Goal: Task Accomplishment & Management: Manage account settings

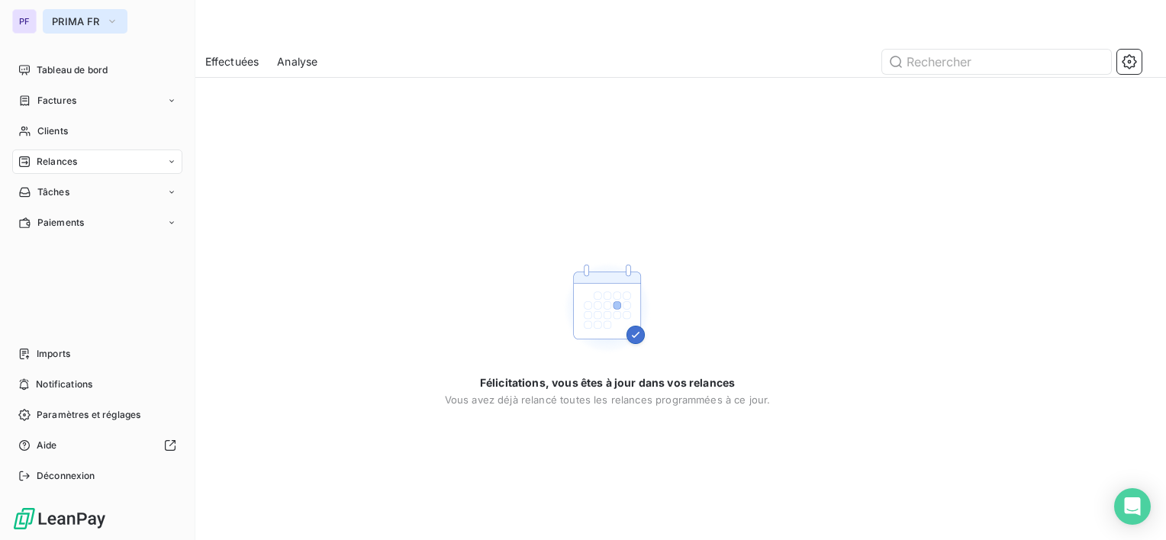
click at [73, 14] on button "PRIMA FR" at bounding box center [85, 21] width 85 height 24
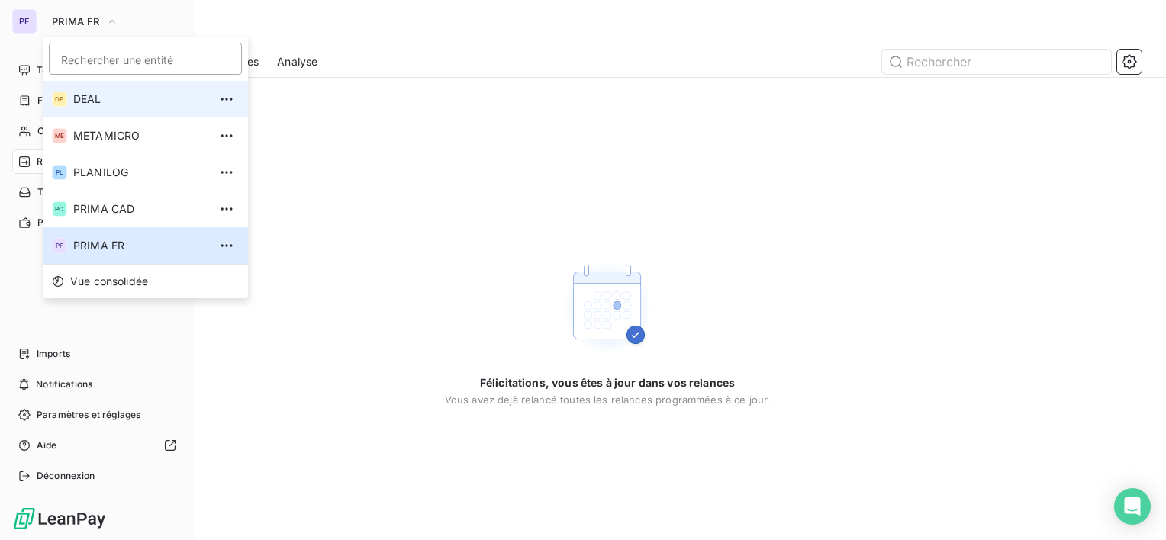
click at [105, 98] on span "DEAL" at bounding box center [140, 99] width 135 height 15
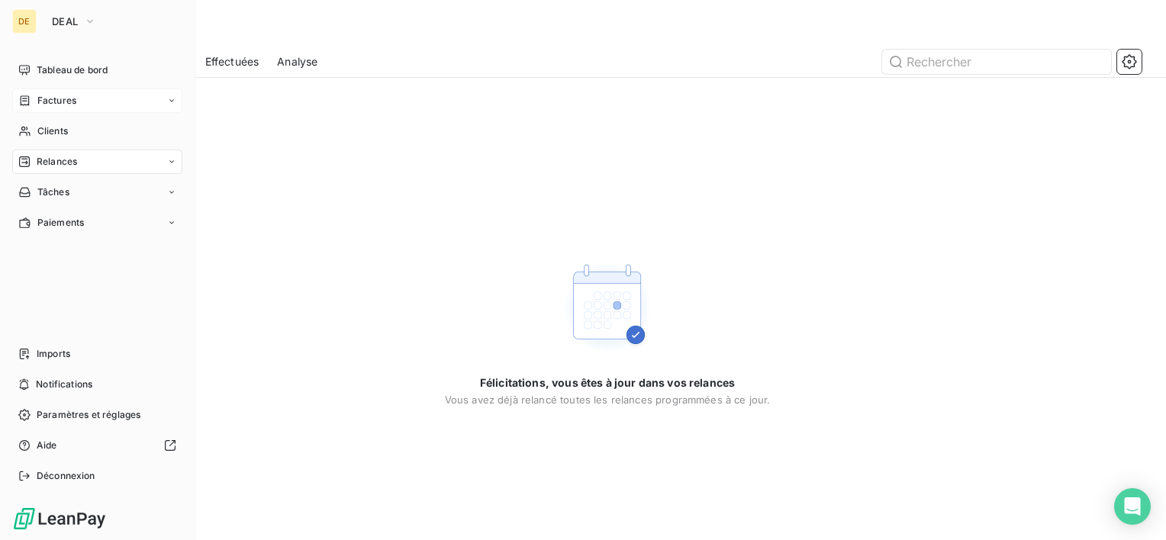
click at [66, 105] on span "Factures" at bounding box center [56, 101] width 39 height 14
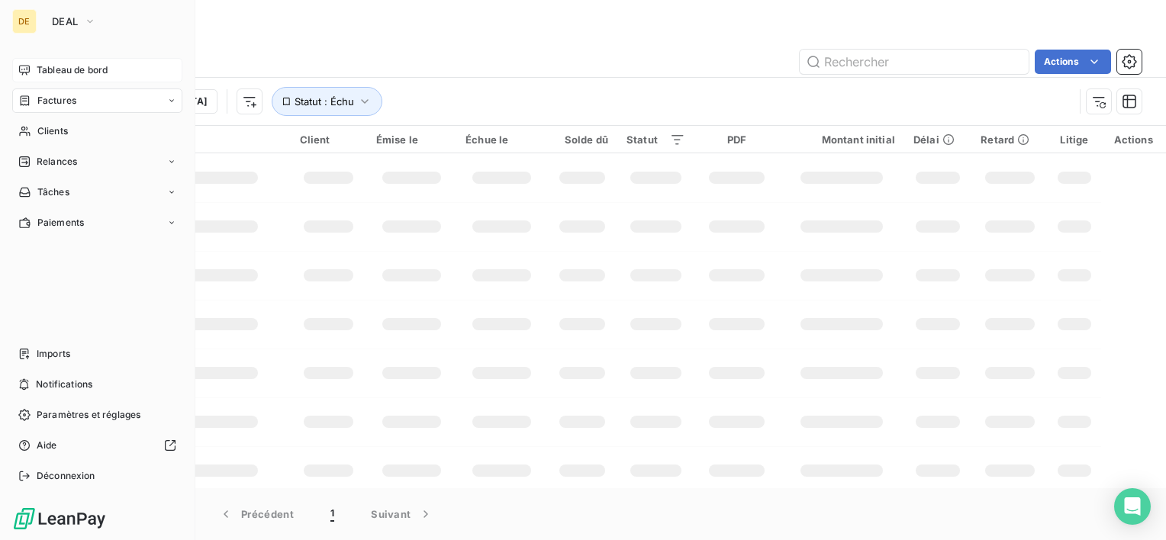
click at [81, 65] on span "Tableau de bord" at bounding box center [72, 70] width 71 height 14
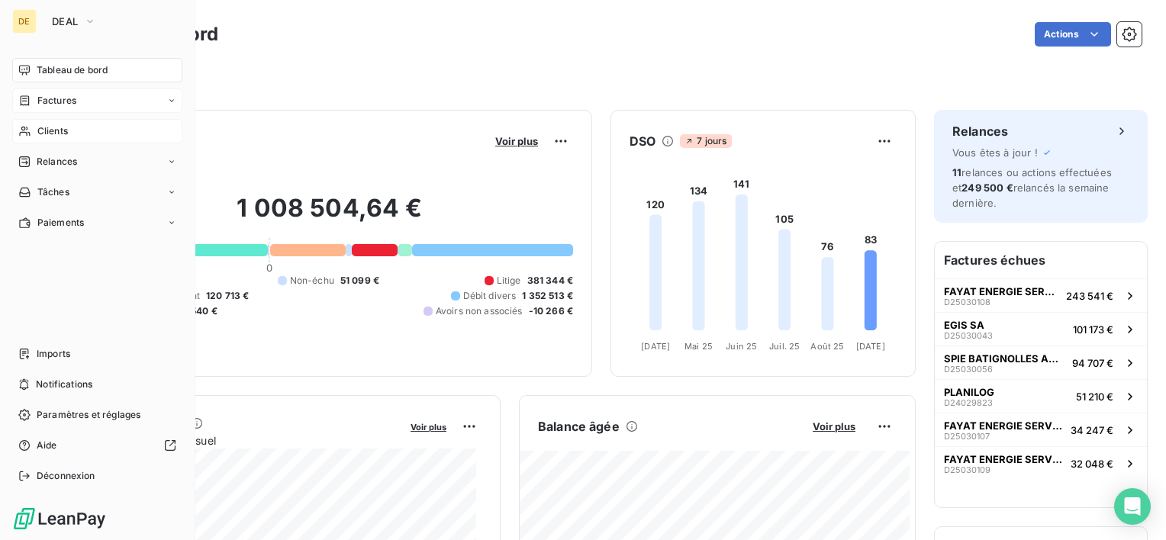
click at [54, 130] on span "Clients" at bounding box center [52, 131] width 31 height 14
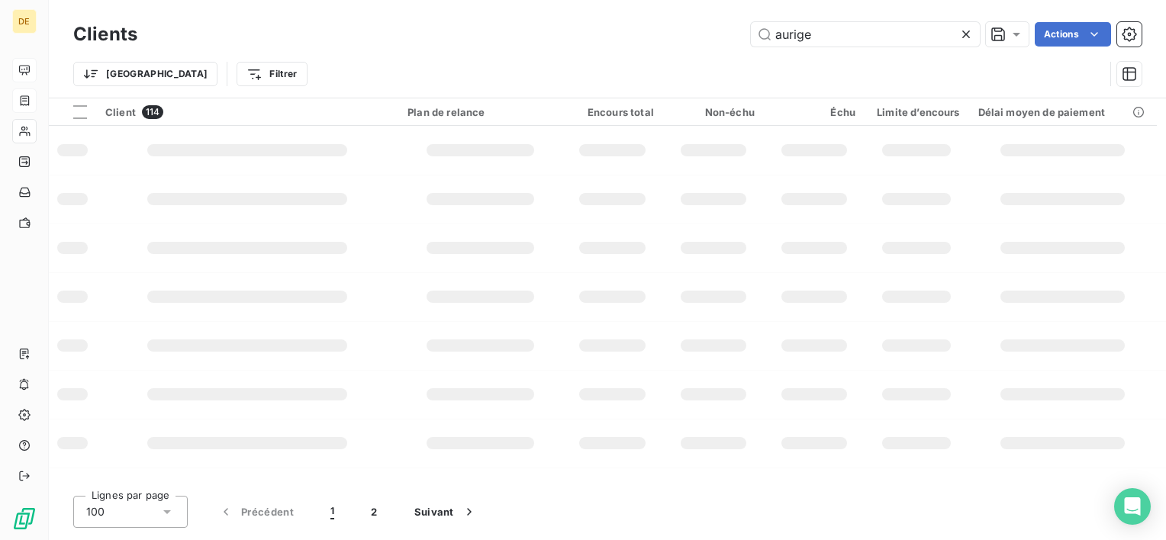
type input "aurige"
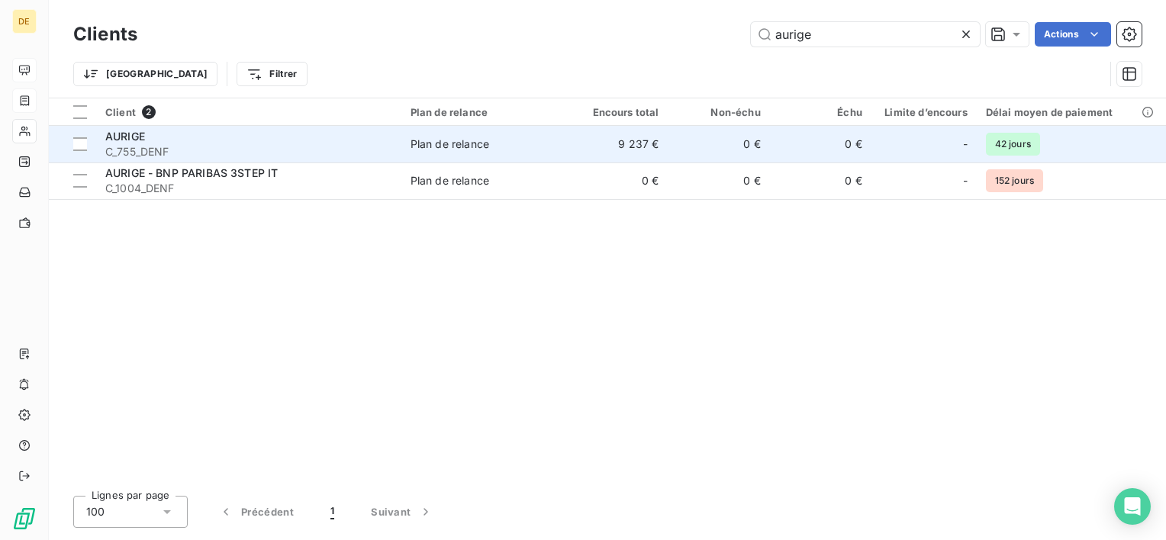
click at [668, 137] on td "9 237 €" at bounding box center [617, 144] width 102 height 37
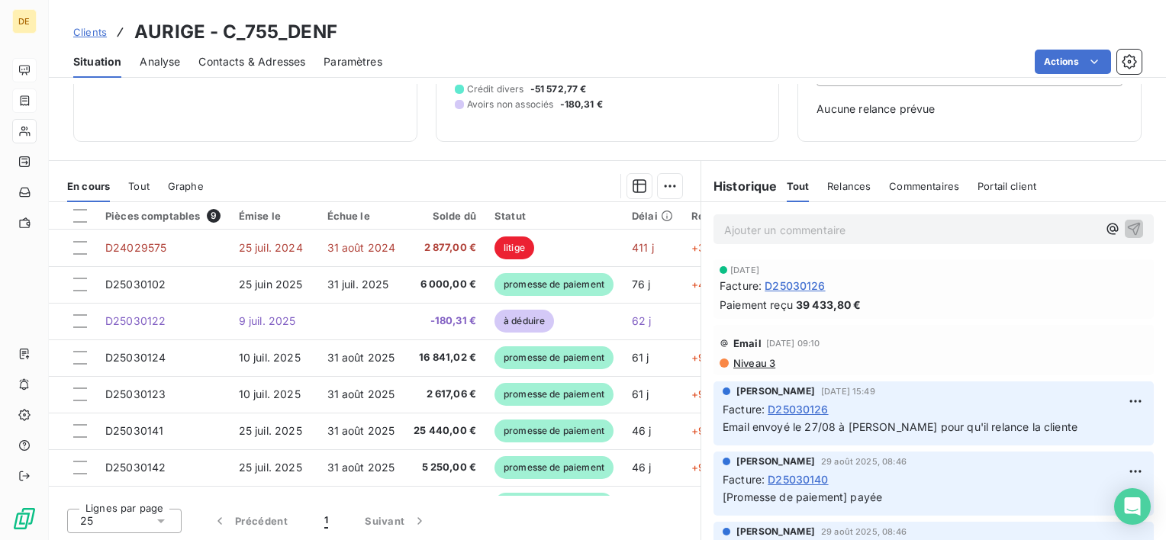
scroll to position [186, 0]
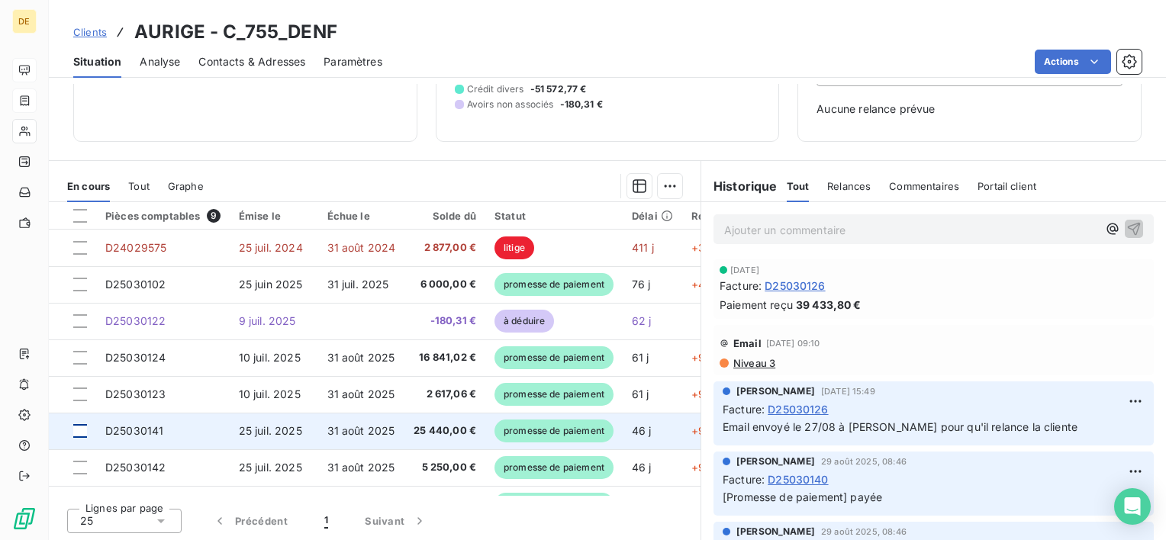
click at [79, 431] on div at bounding box center [80, 431] width 14 height 14
click at [540, 421] on span "promesse de paiement" at bounding box center [554, 431] width 119 height 23
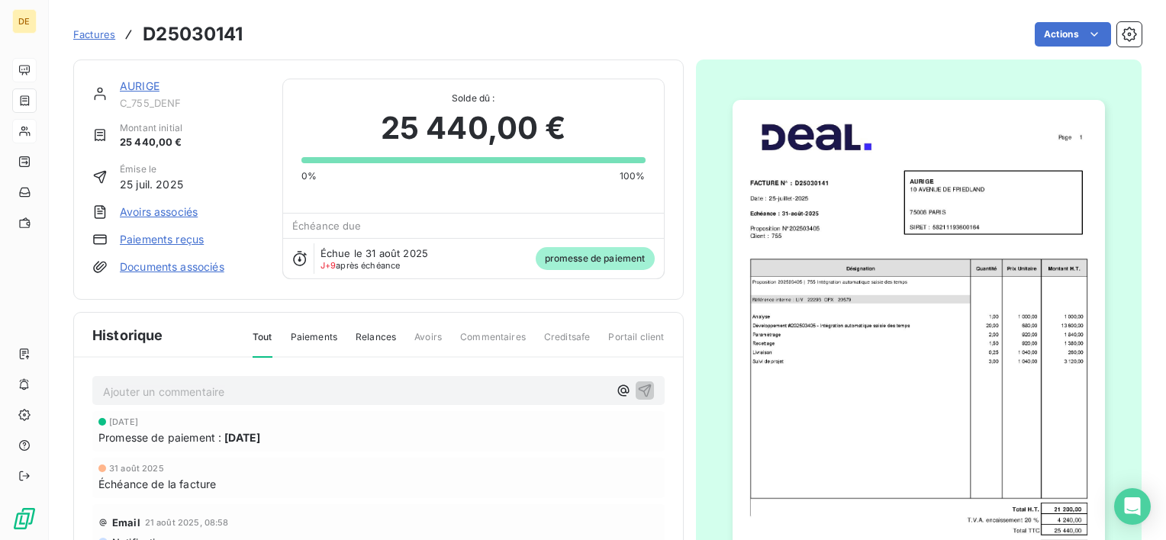
drag, startPoint x: 867, startPoint y: 292, endPoint x: 890, endPoint y: 199, distance: 95.2
click at [890, 199] on img "button" at bounding box center [919, 363] width 373 height 527
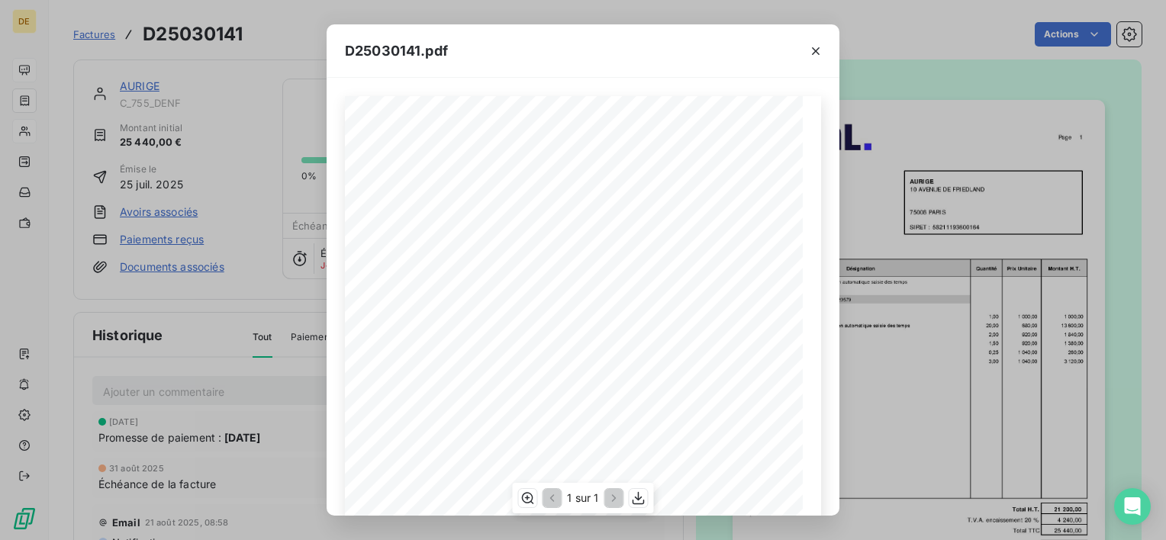
scroll to position [245, 0]
click at [642, 496] on icon "button" at bounding box center [638, 498] width 15 height 15
click at [818, 47] on icon "button" at bounding box center [815, 51] width 15 height 15
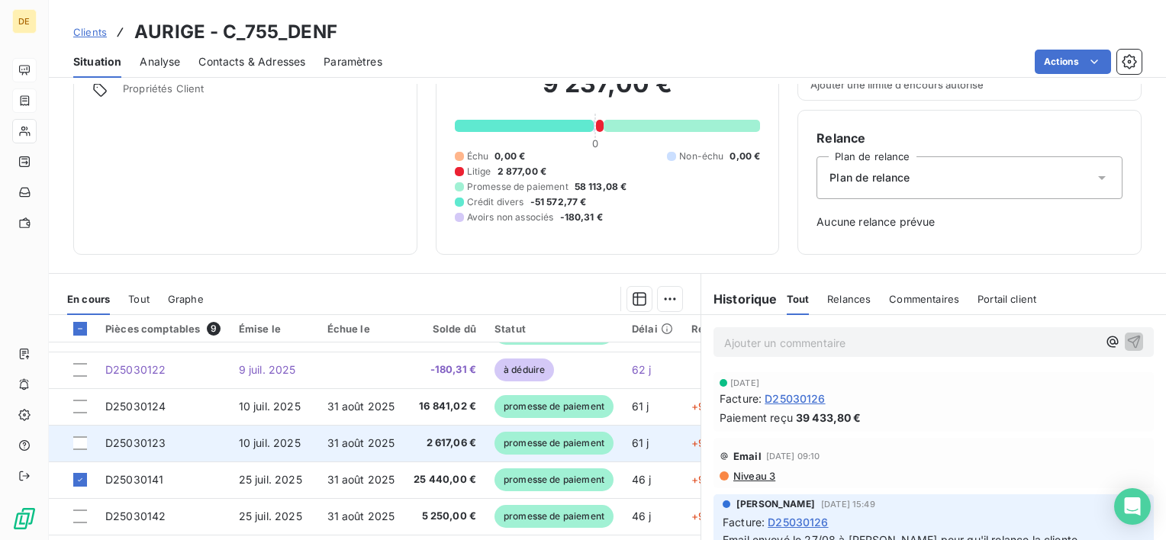
scroll to position [153, 0]
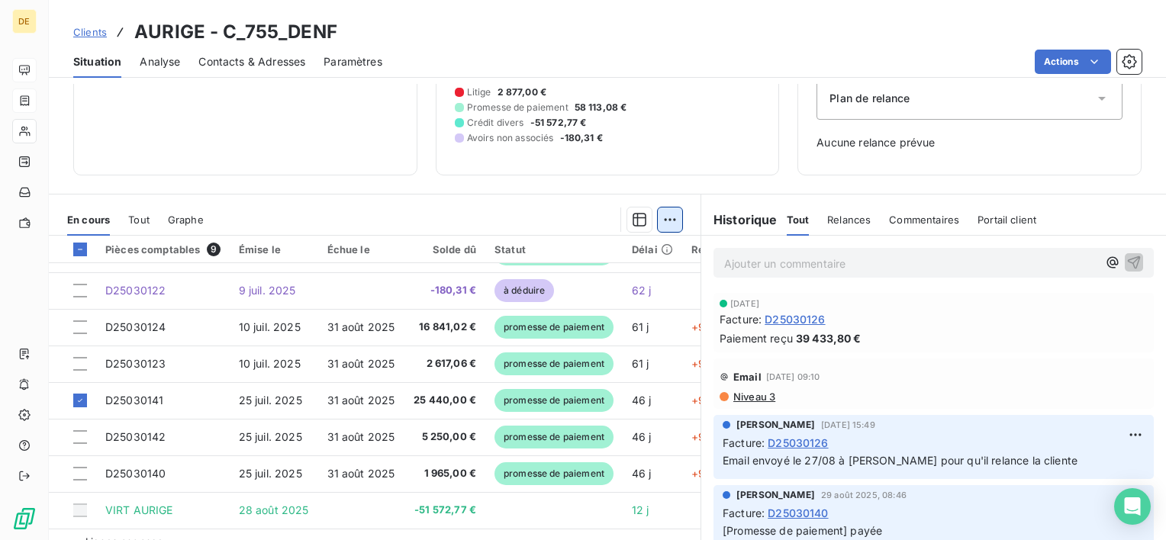
click at [663, 208] on html "DE Clients AURIGE - C_755_DENF Situation Analyse Contacts & Adresses Paramètres…" at bounding box center [583, 270] width 1166 height 540
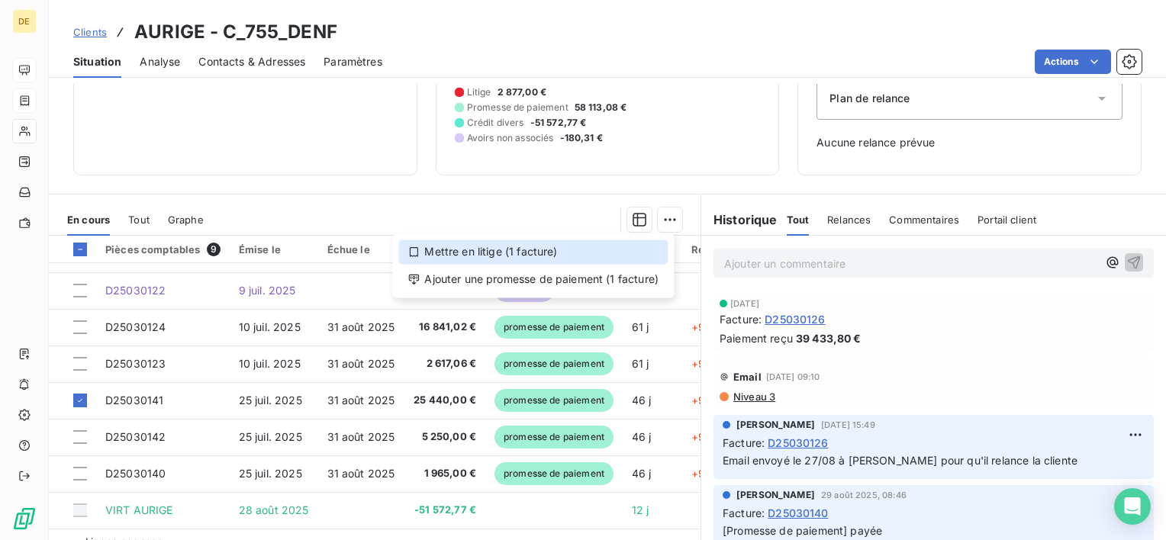
click at [552, 252] on div "Mettre en litige (1 facture)" at bounding box center [532, 252] width 269 height 24
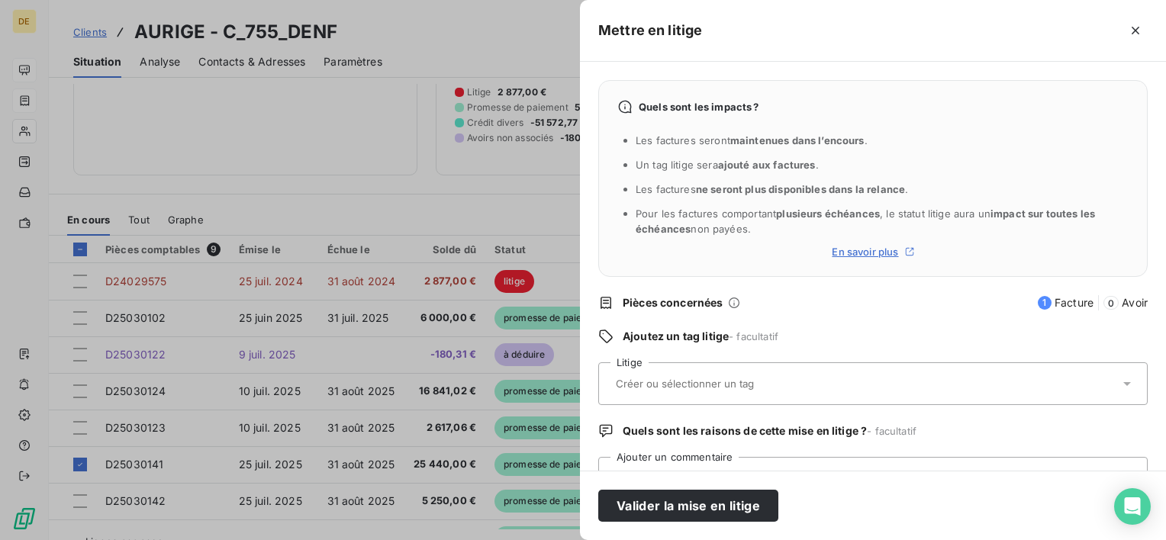
click at [740, 342] on span "- facultatif" at bounding box center [754, 337] width 50 height 12
click at [734, 380] on input "text" at bounding box center [726, 384] width 222 height 14
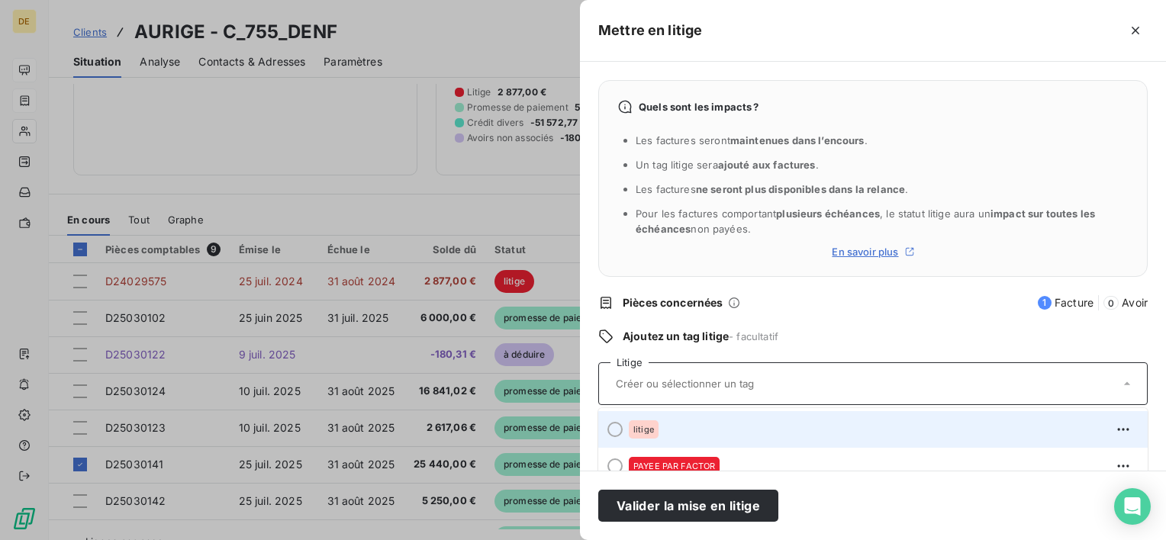
scroll to position [61, 0]
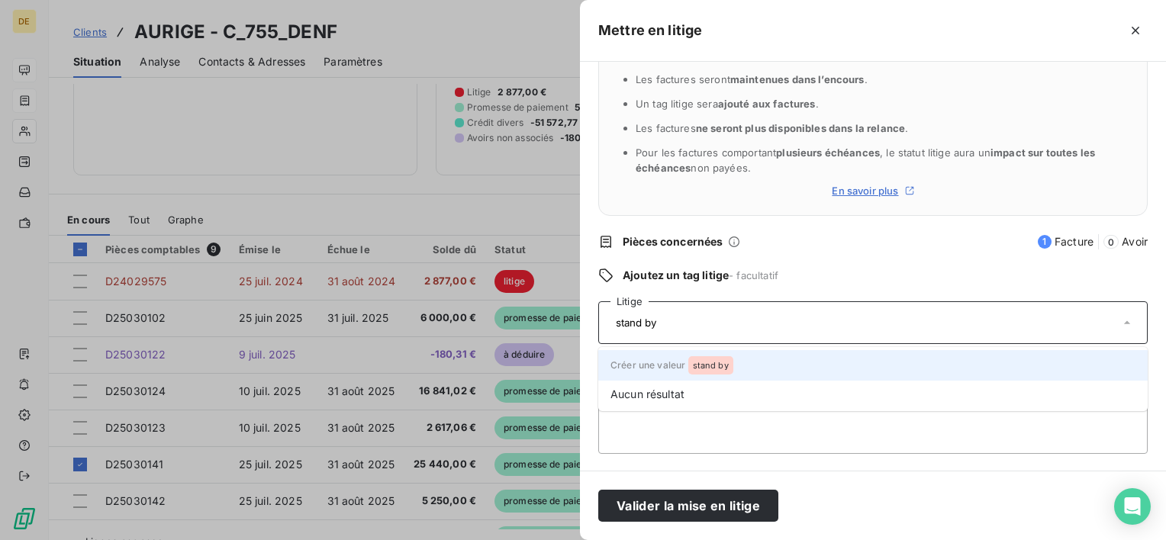
type input "stand by"
click at [702, 368] on span "stand by" at bounding box center [711, 365] width 36 height 9
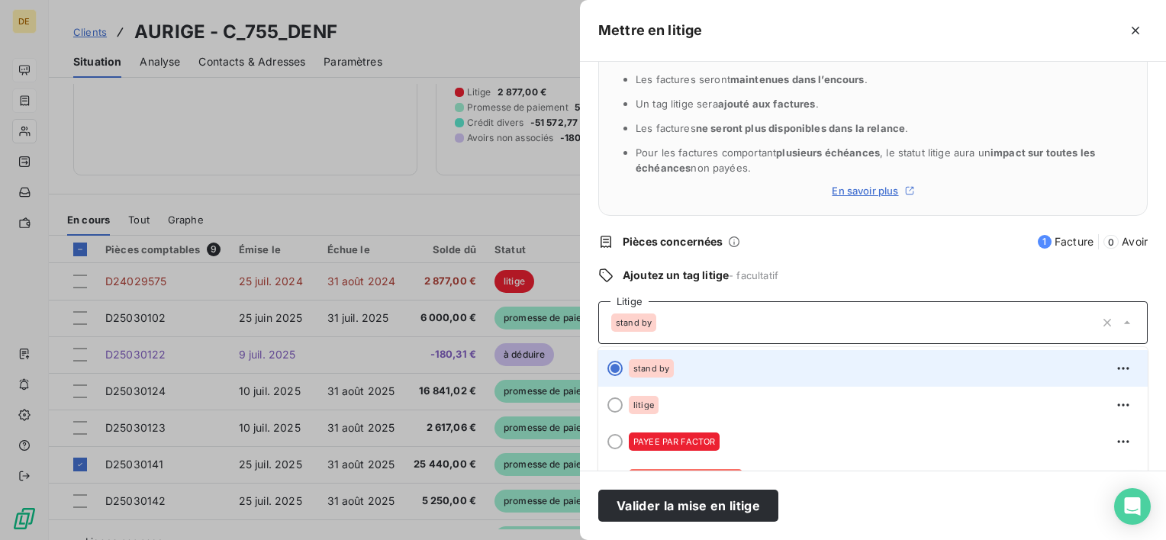
click at [666, 370] on span "stand by" at bounding box center [652, 368] width 36 height 9
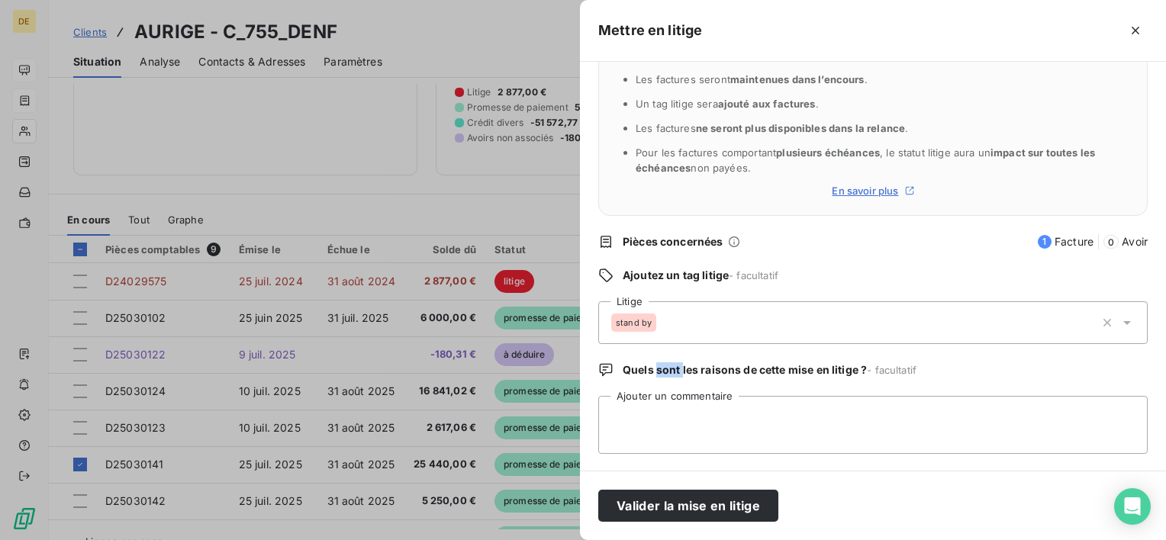
click at [666, 370] on span "Quels sont les raisons de cette mise en litige ?" at bounding box center [745, 369] width 244 height 13
click at [708, 430] on textarea "Ajouter un commentaire" at bounding box center [874, 425] width 550 height 58
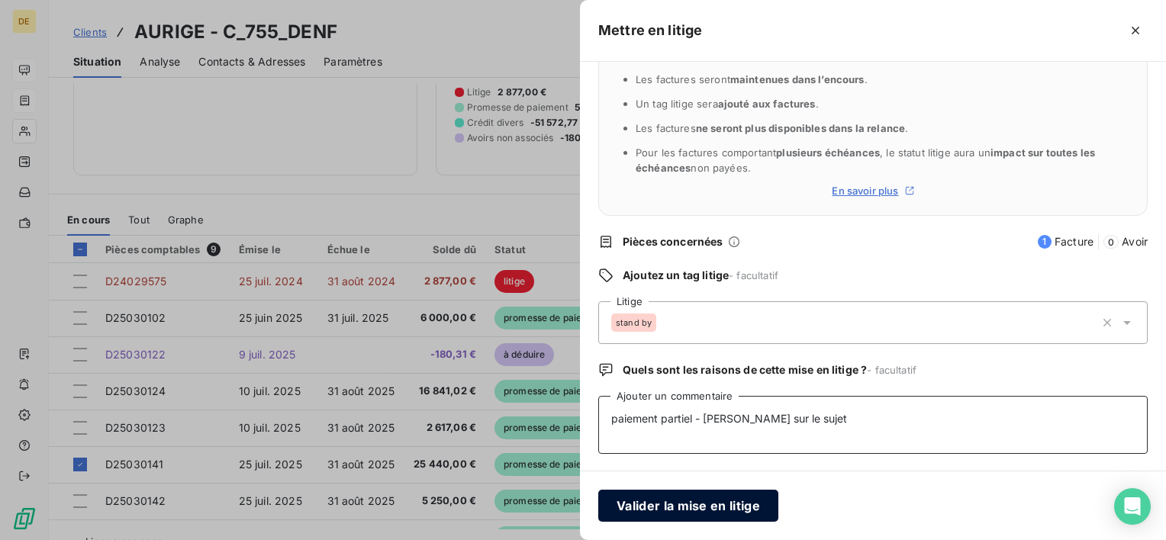
type textarea "paiement partiel - david sur le sujet"
click at [657, 503] on button "Valider la mise en litige" at bounding box center [689, 506] width 180 height 32
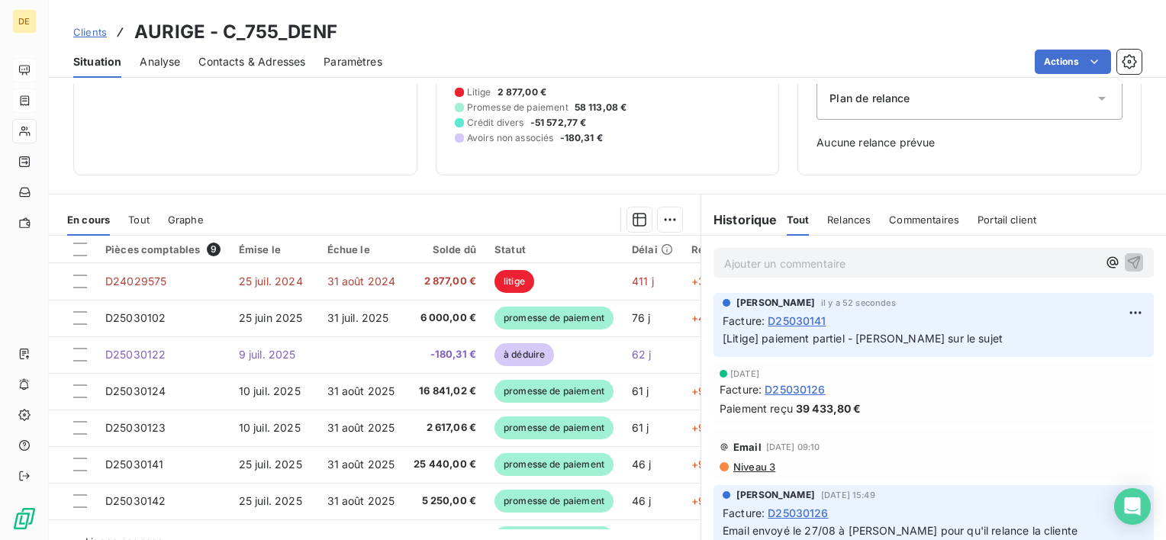
click at [605, 58] on div "Actions" at bounding box center [771, 62] width 741 height 24
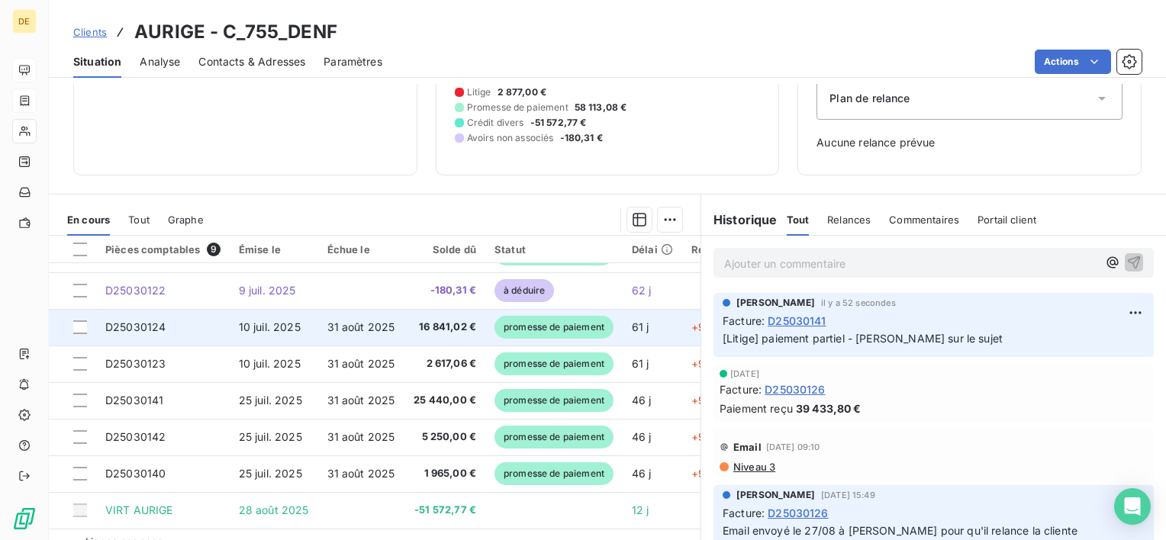
scroll to position [186, 0]
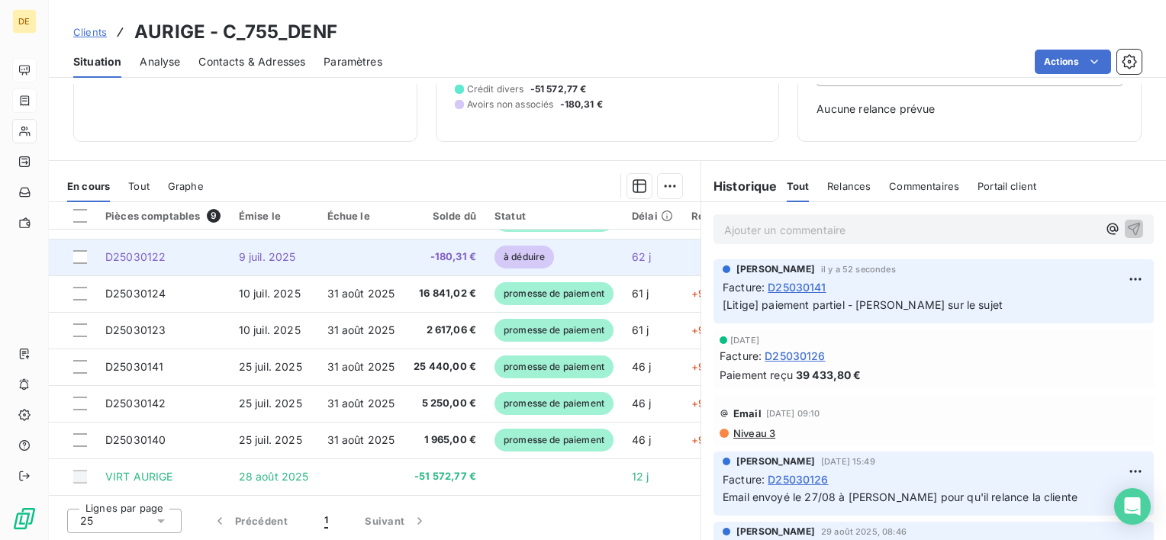
click at [172, 243] on td "D25030122" at bounding box center [163, 257] width 134 height 37
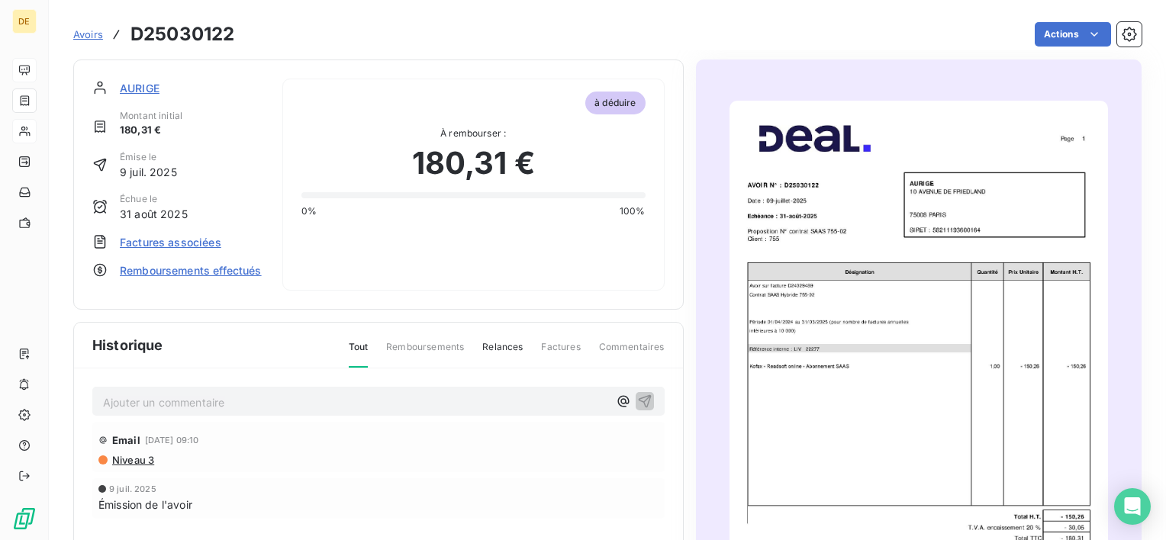
click at [876, 308] on img "button" at bounding box center [919, 368] width 379 height 535
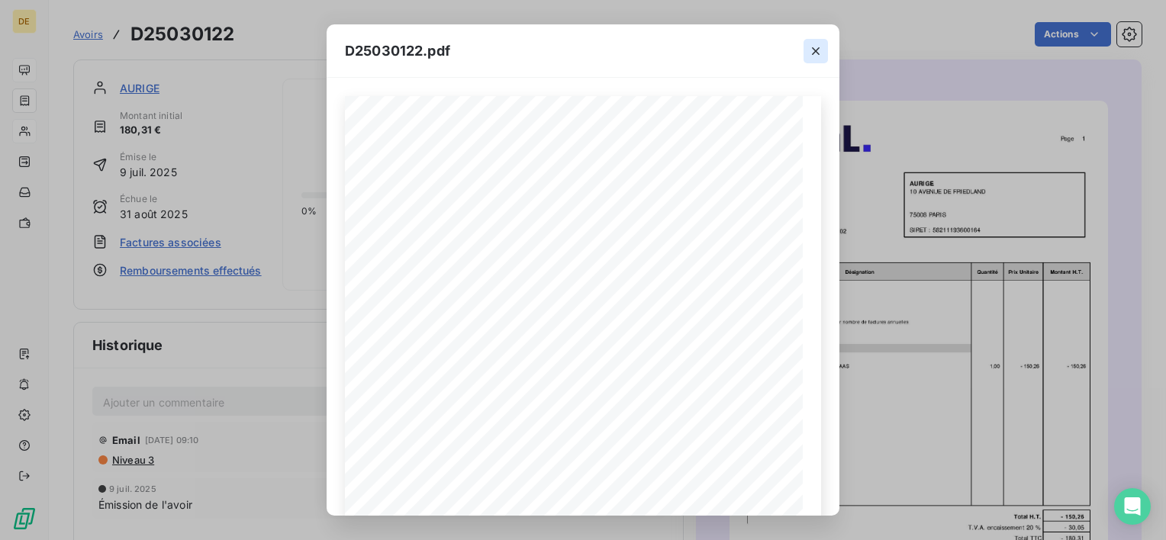
click at [812, 56] on icon "button" at bounding box center [815, 51] width 15 height 15
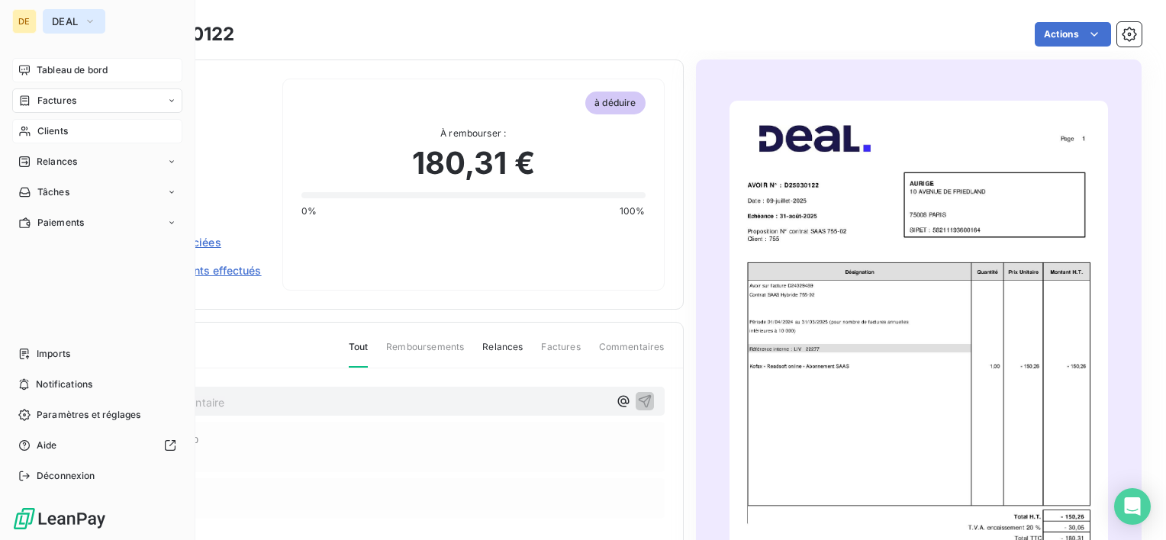
click at [64, 24] on span "DEAL" at bounding box center [65, 21] width 26 height 12
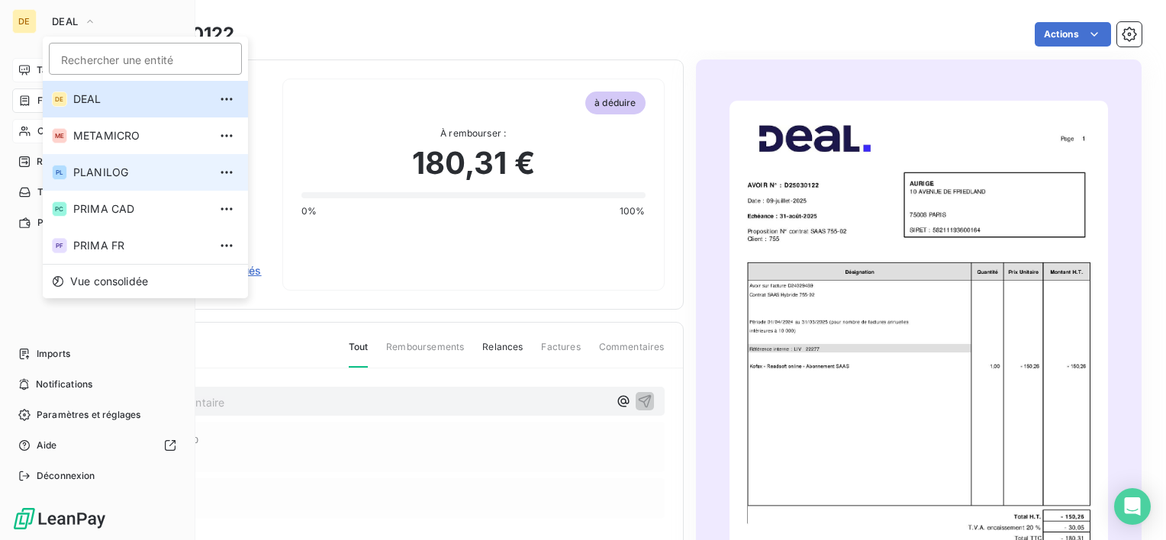
click at [82, 155] on li "PL PLANILOG" at bounding box center [145, 172] width 205 height 37
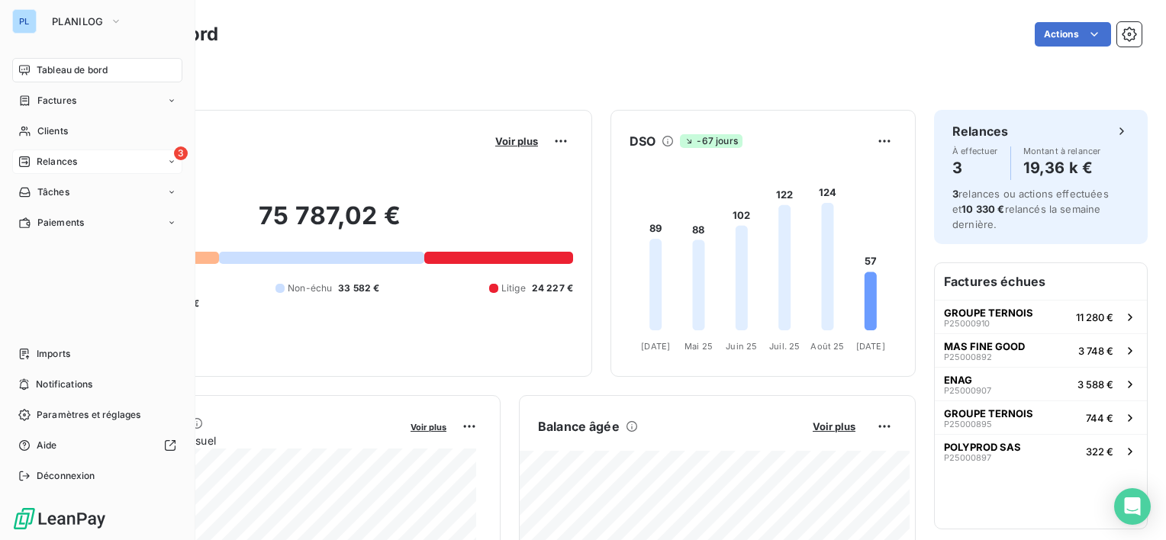
click at [30, 160] on icon at bounding box center [24, 162] width 12 height 12
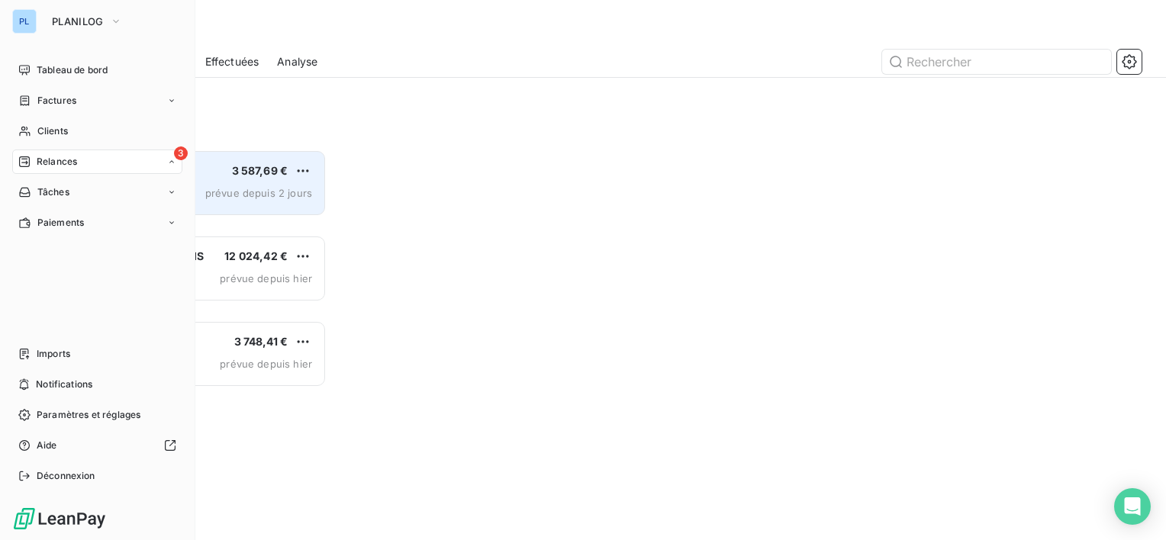
scroll to position [379, 241]
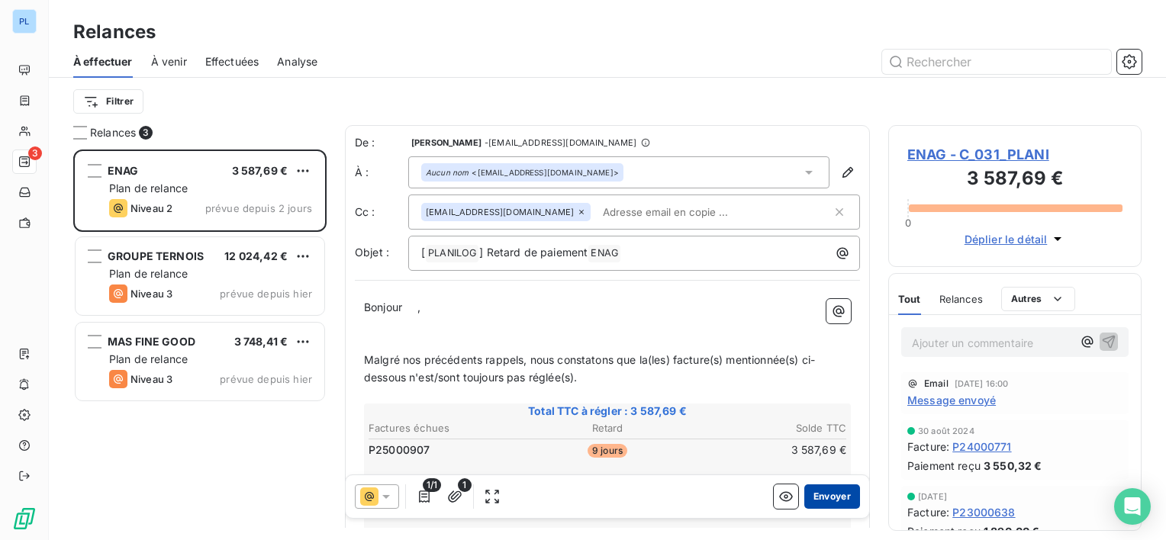
click at [811, 495] on button "Envoyer" at bounding box center [833, 497] width 56 height 24
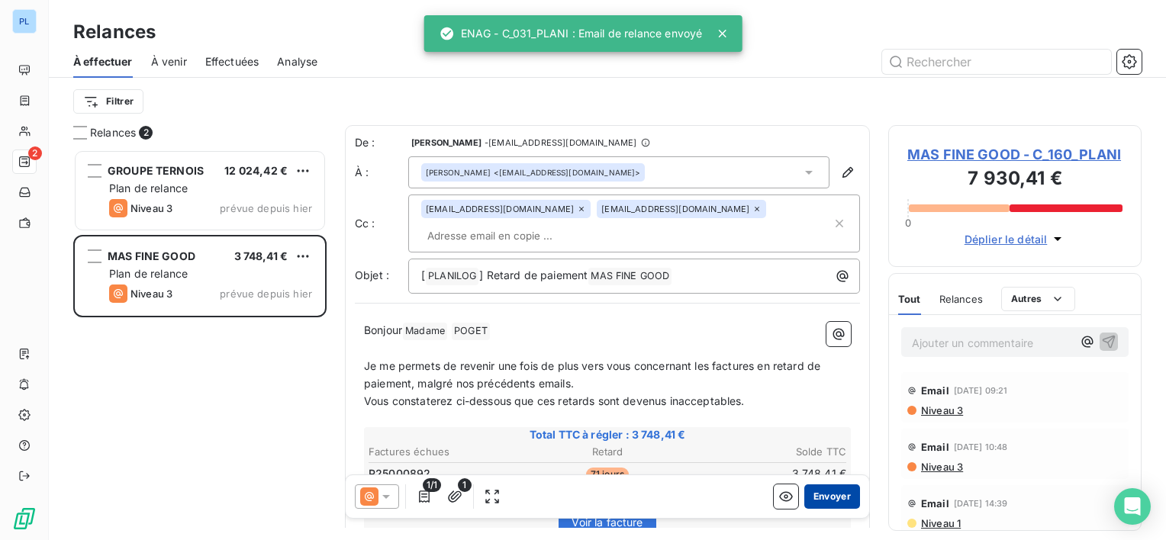
click at [841, 501] on button "Envoyer" at bounding box center [833, 497] width 56 height 24
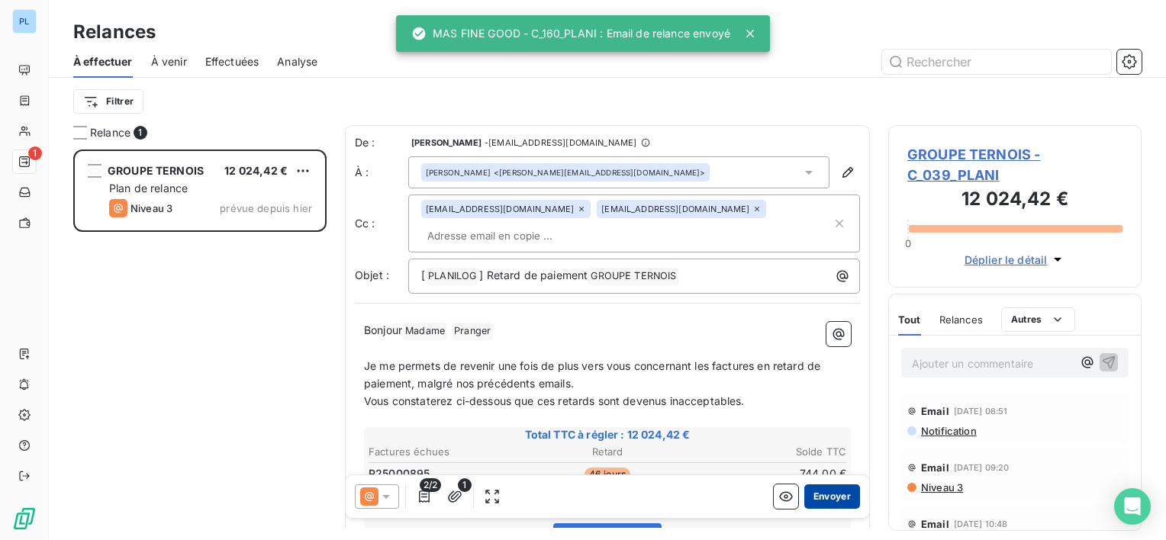
click at [816, 501] on button "Envoyer" at bounding box center [833, 497] width 56 height 24
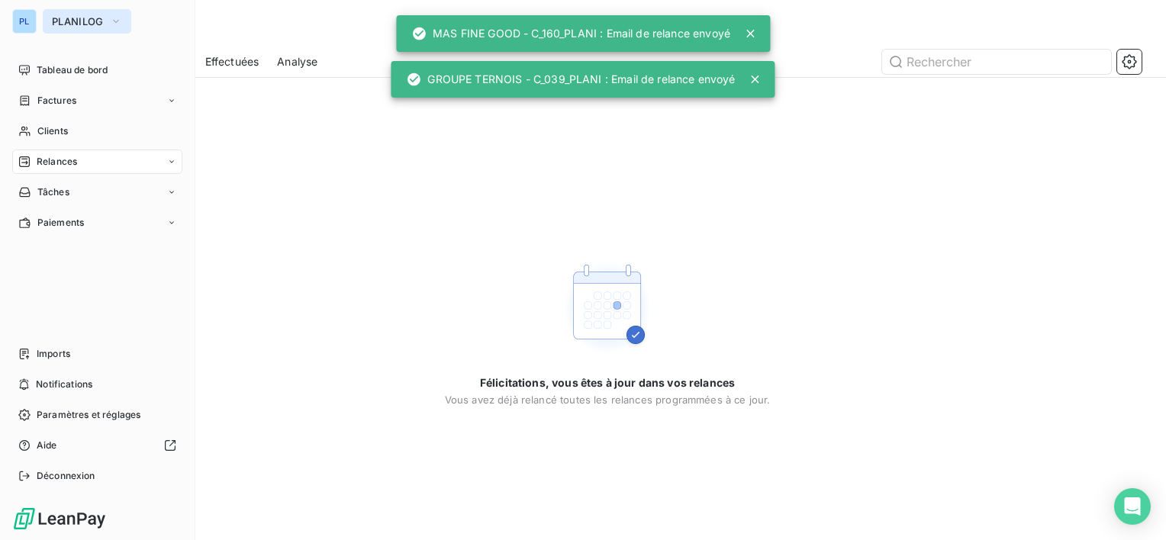
click at [69, 18] on span "PLANILOG" at bounding box center [78, 21] width 52 height 12
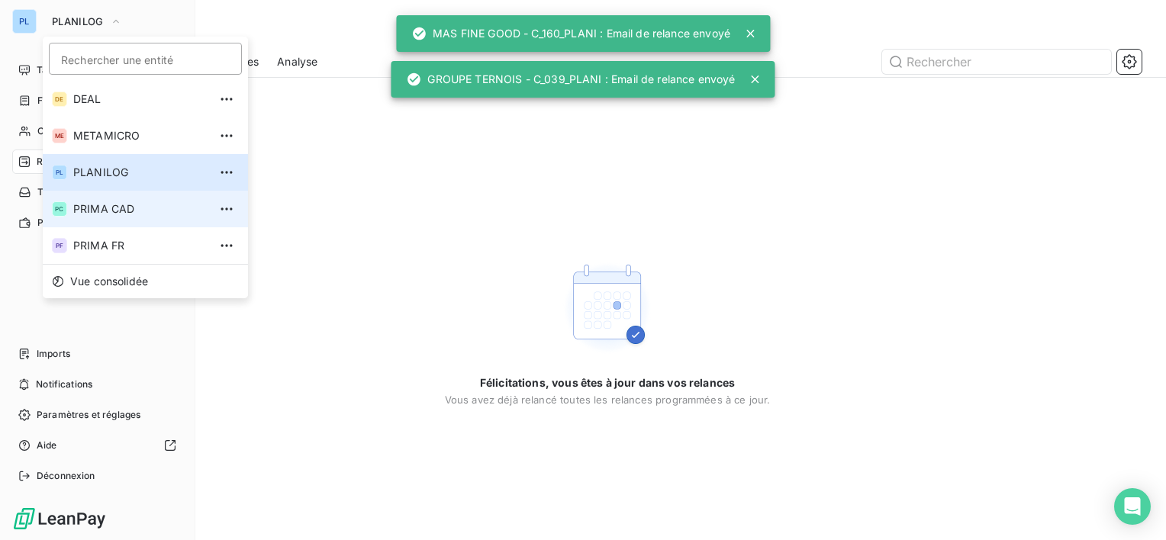
click at [97, 209] on span "PRIMA CAD" at bounding box center [140, 209] width 135 height 15
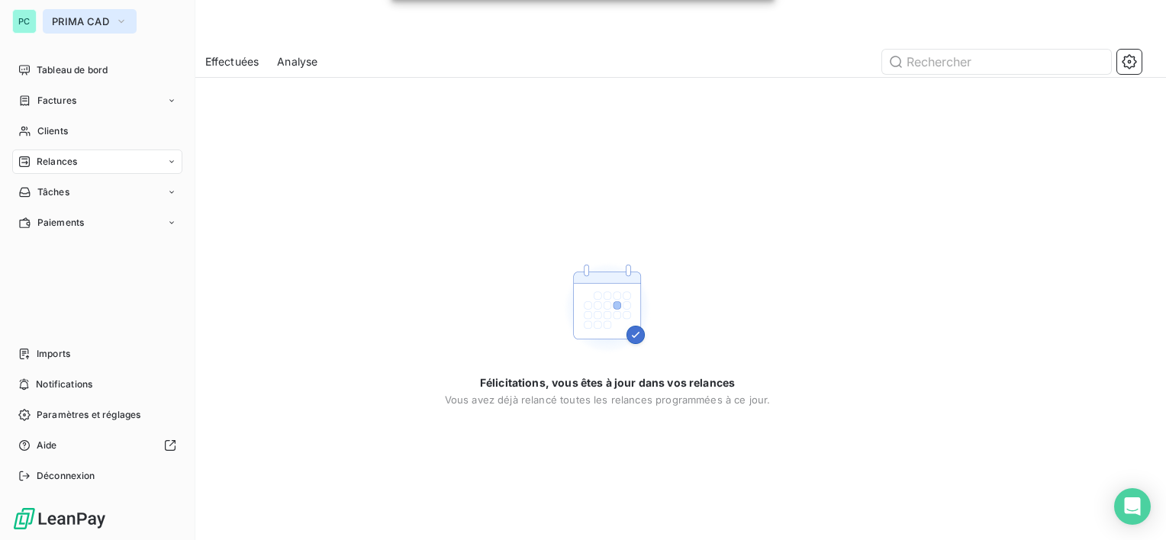
click at [115, 24] on icon "button" at bounding box center [121, 21] width 12 height 15
click at [47, 18] on button "PRIMA CAD" at bounding box center [90, 21] width 94 height 24
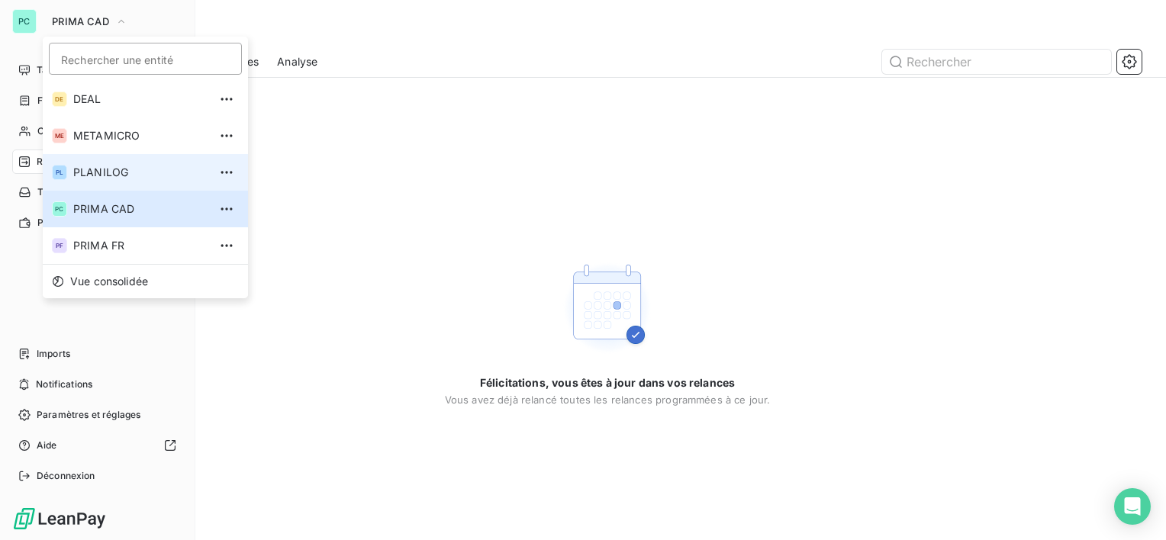
click at [77, 155] on li "PL PLANILOG" at bounding box center [145, 172] width 205 height 37
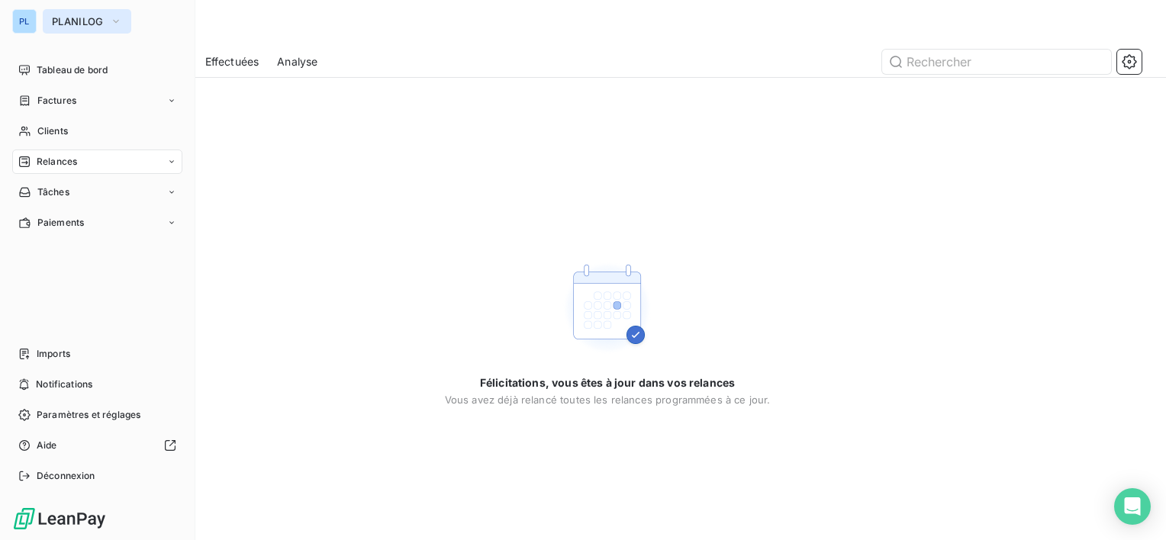
click at [71, 24] on span "PLANILOG" at bounding box center [78, 21] width 52 height 12
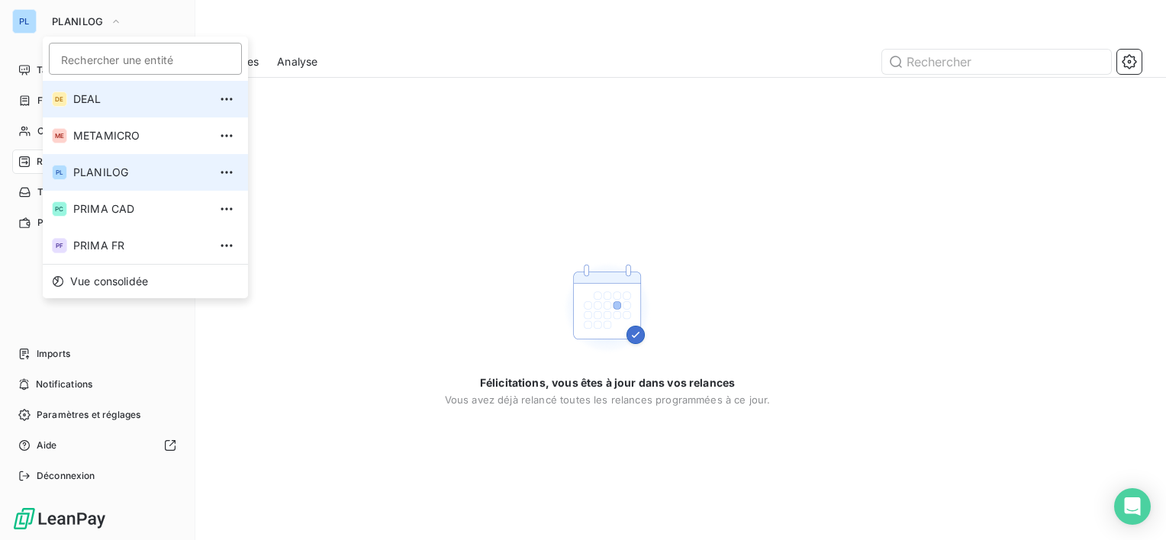
click at [92, 86] on li "DE DEAL" at bounding box center [145, 99] width 205 height 37
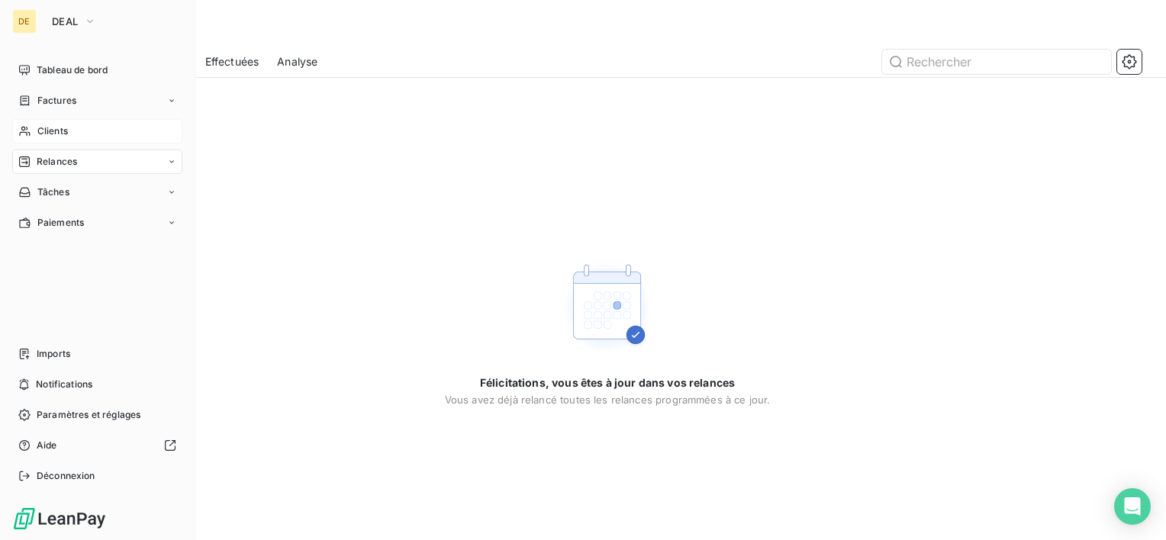
click at [72, 131] on div "Clients" at bounding box center [97, 131] width 170 height 24
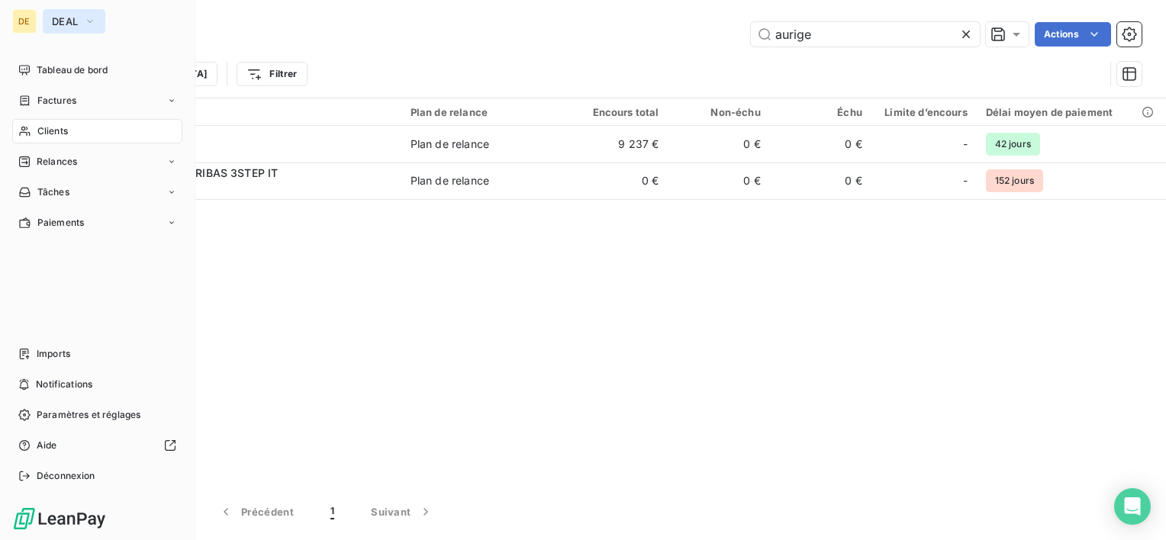
click at [89, 22] on icon "button" at bounding box center [90, 21] width 12 height 15
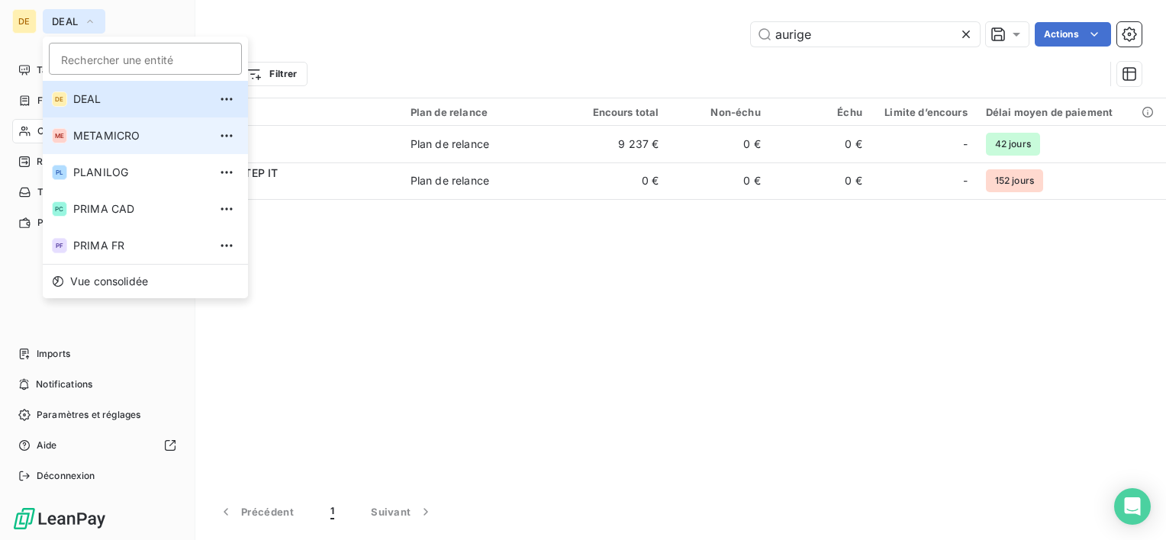
click at [89, 124] on li "ME METAMICRO" at bounding box center [145, 136] width 205 height 37
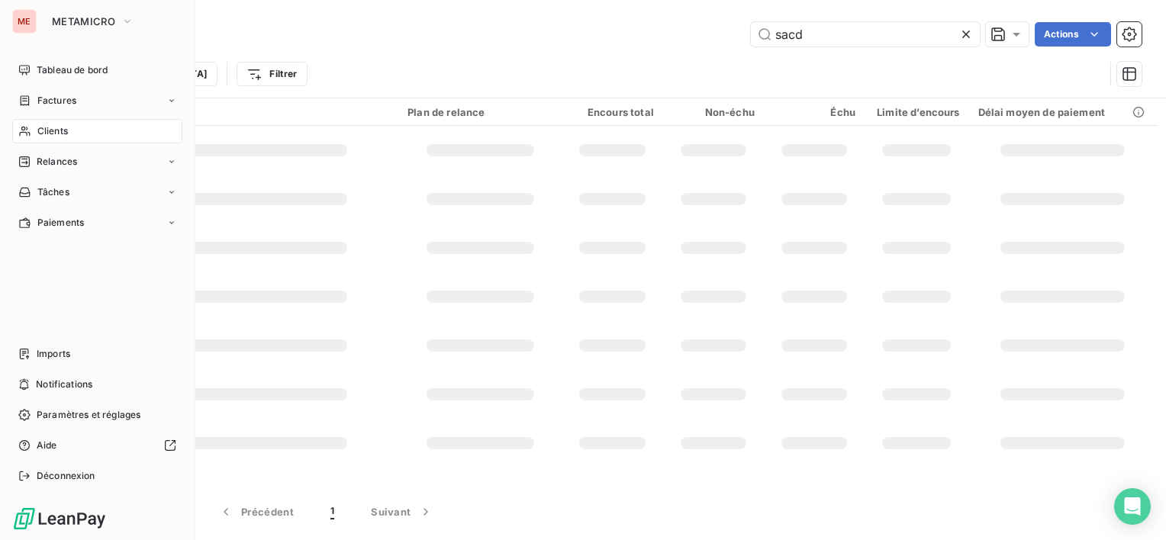
type input "aurige"
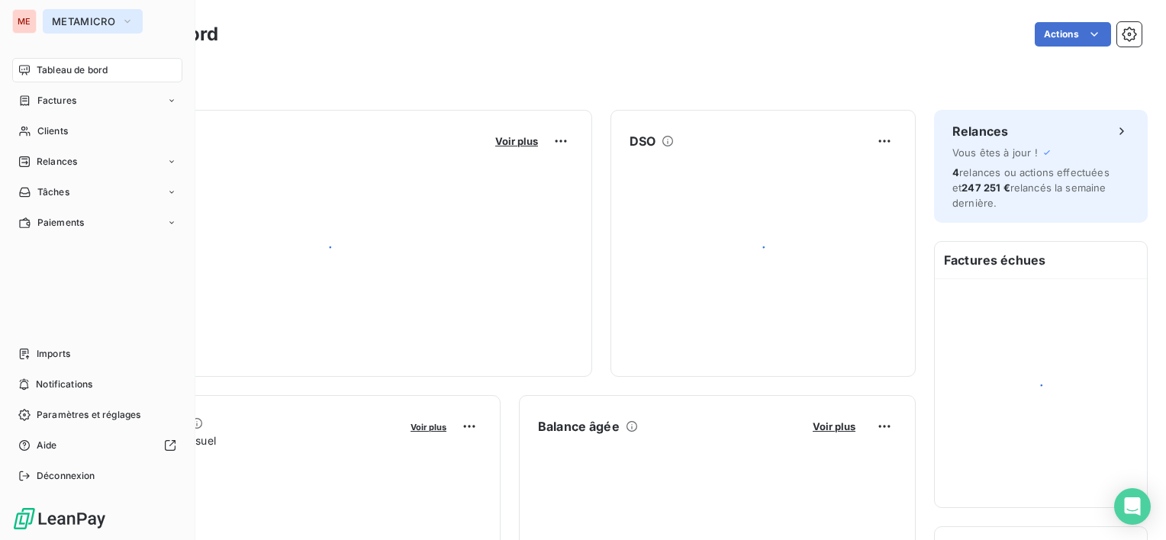
click at [95, 21] on span "METAMICRO" at bounding box center [83, 21] width 63 height 12
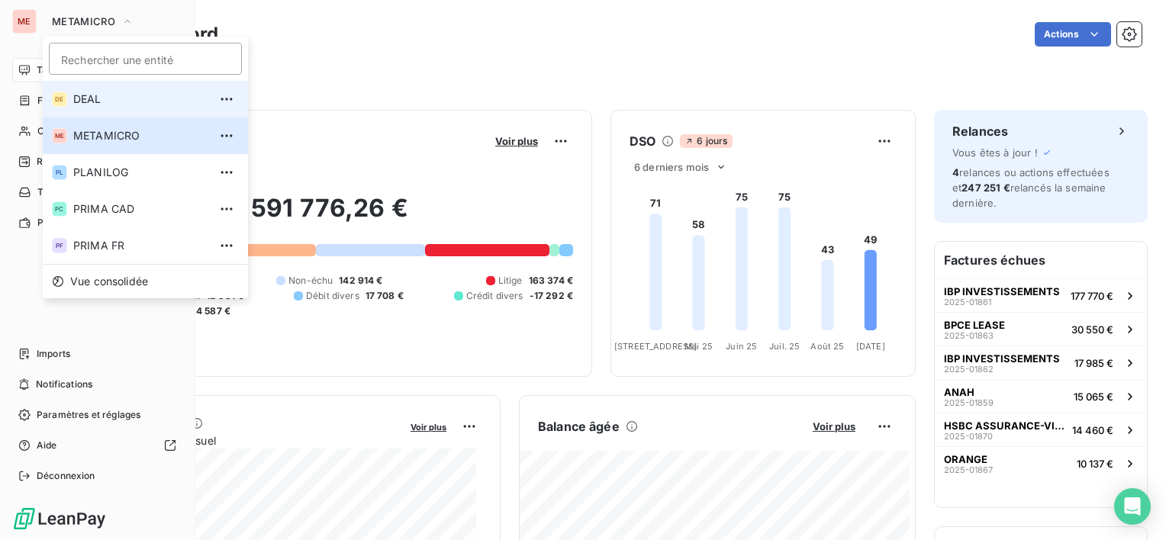
click at [135, 102] on span "DEAL" at bounding box center [140, 99] width 135 height 15
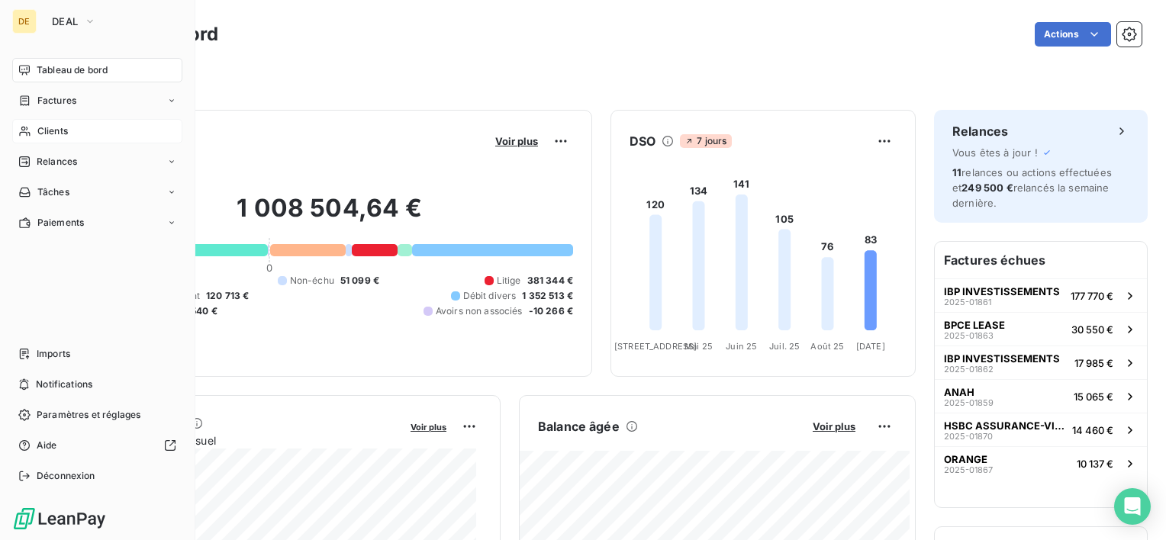
click at [71, 129] on div "Clients" at bounding box center [97, 131] width 170 height 24
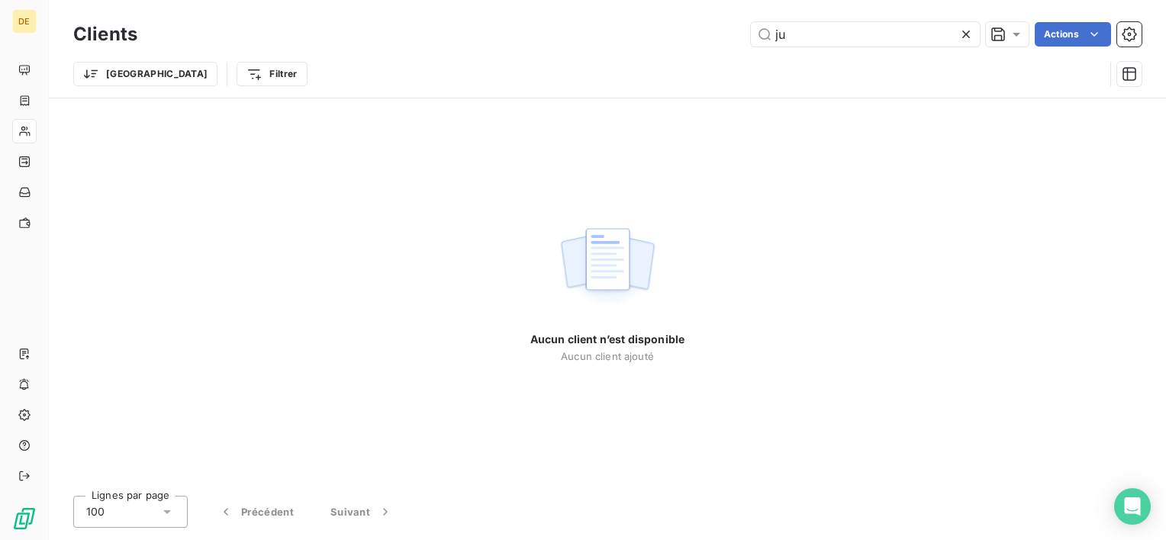
type input "j"
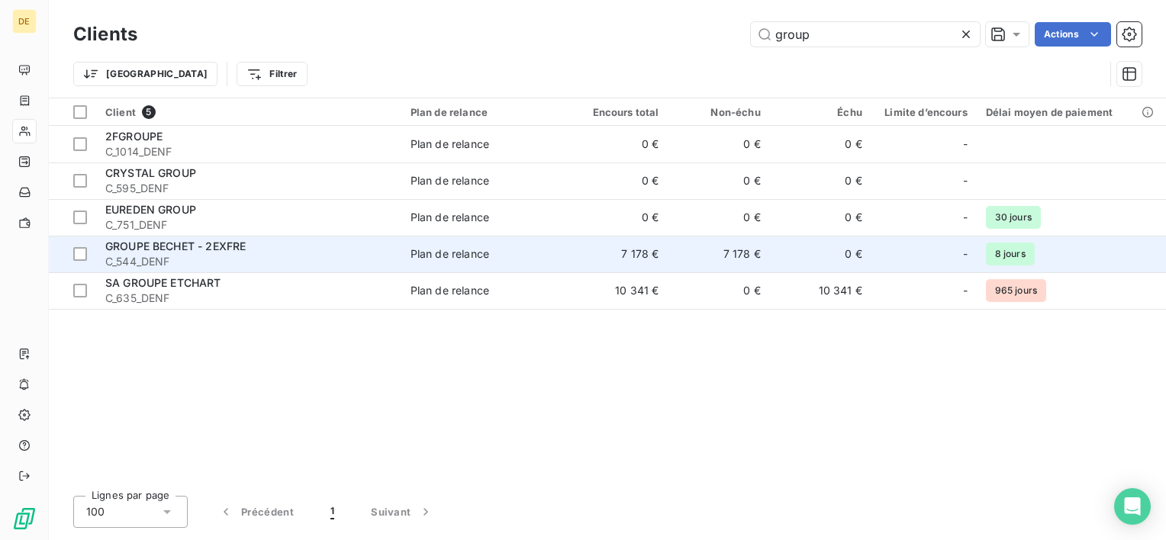
type input "group"
click at [581, 255] on td "7 178 €" at bounding box center [617, 254] width 102 height 37
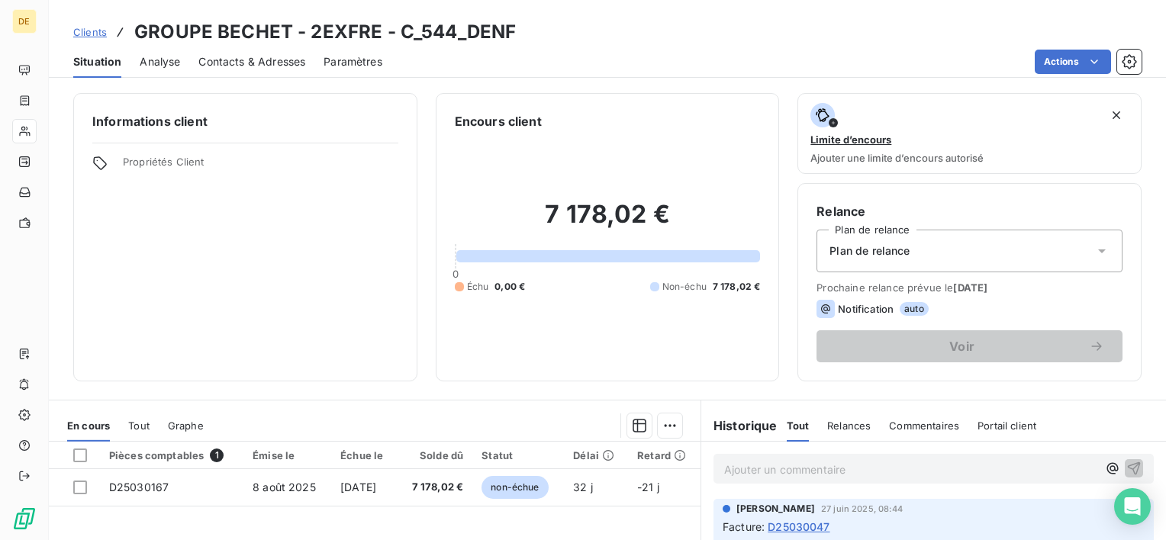
scroll to position [229, 0]
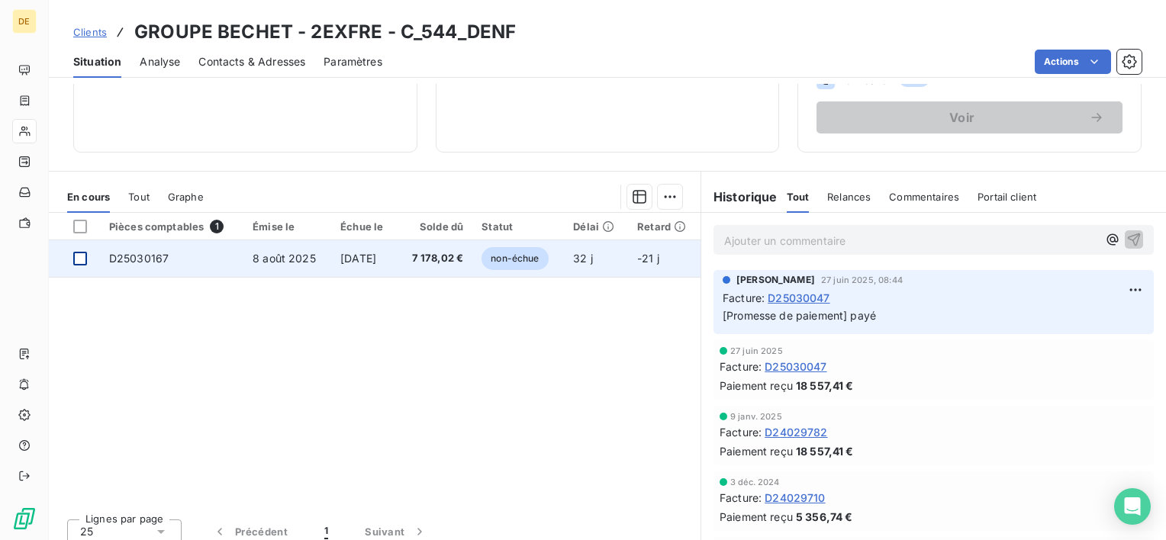
click at [82, 252] on div at bounding box center [80, 259] width 14 height 14
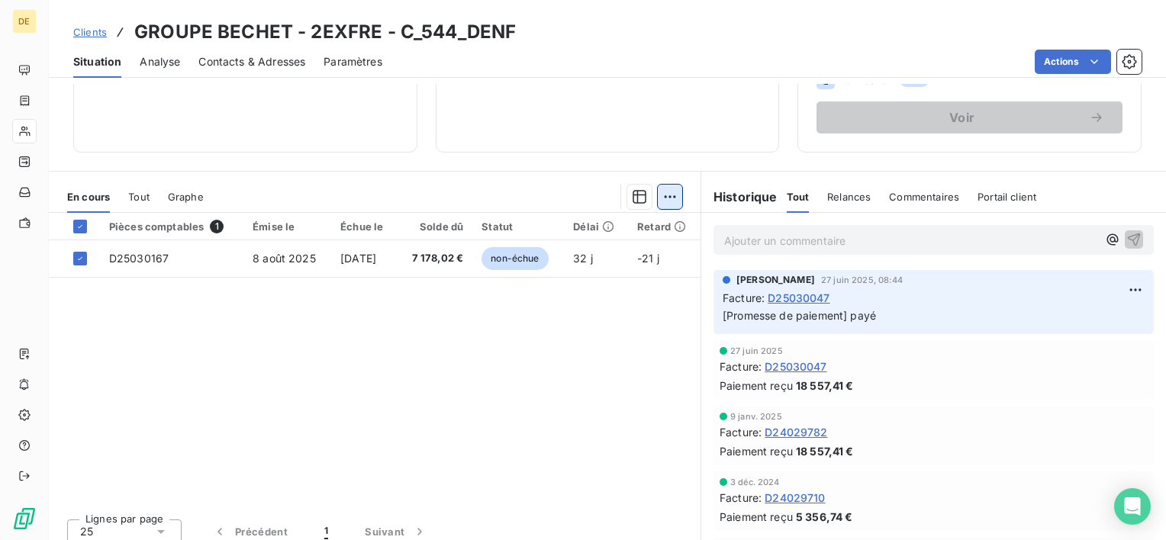
click at [660, 198] on html "DE Clients GROUPE BECHET - 2EXFRE - C_544_DENF Situation Analyse Contacts & Adr…" at bounding box center [583, 270] width 1166 height 540
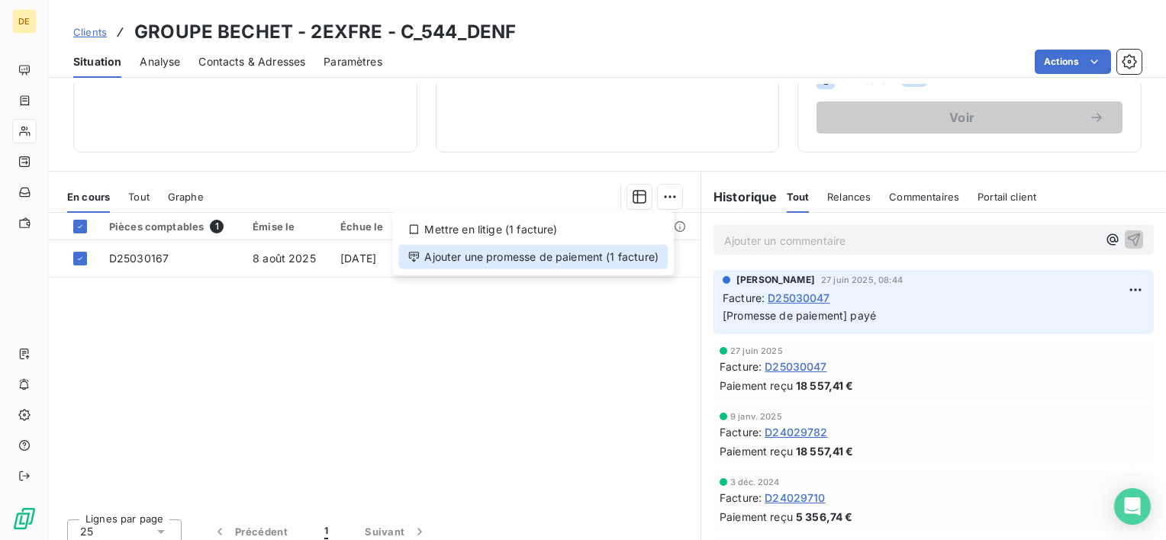
click at [537, 250] on div "Ajouter une promesse de paiement (1 facture)" at bounding box center [532, 257] width 269 height 24
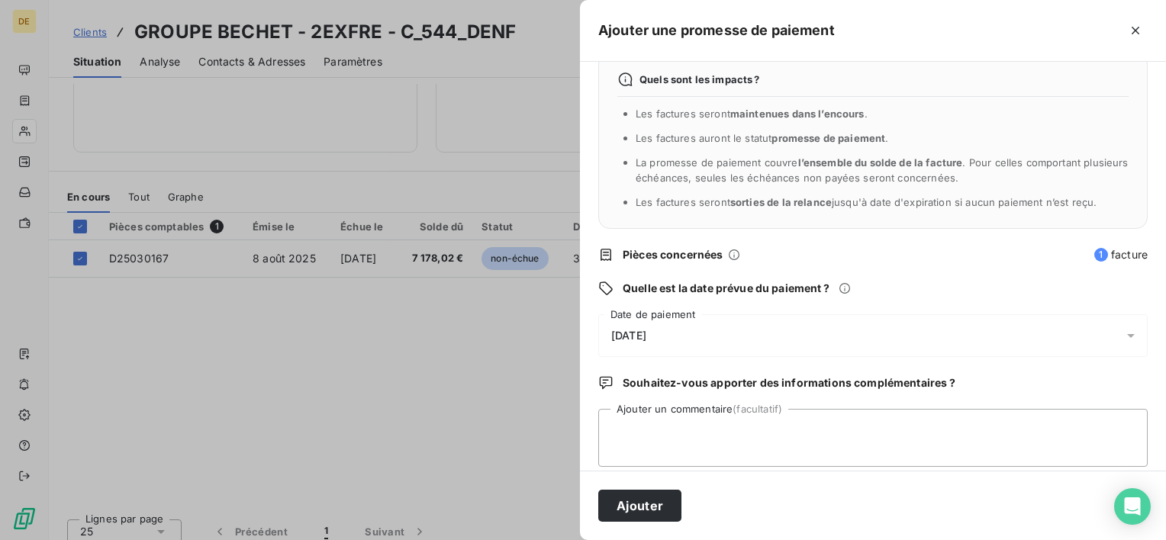
scroll to position [40, 0]
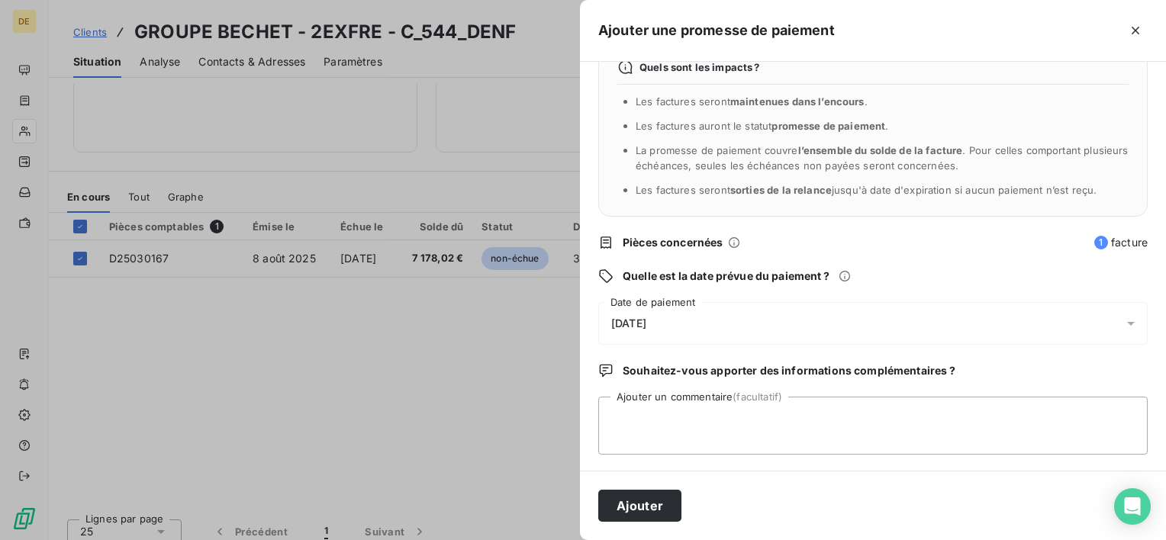
click at [682, 333] on div "[DATE]" at bounding box center [874, 323] width 550 height 43
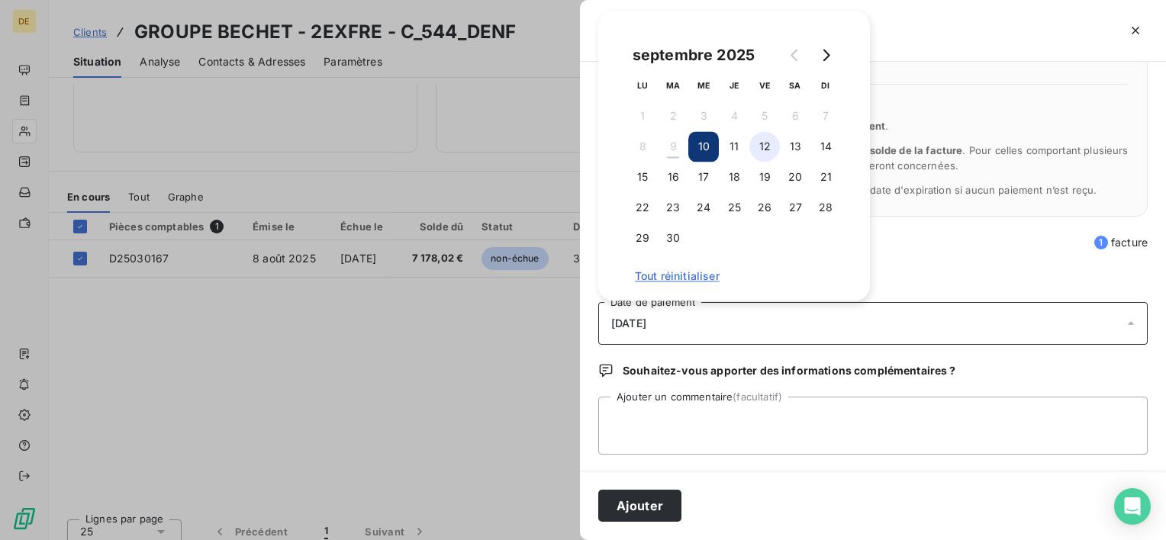
click at [766, 143] on button "12" at bounding box center [765, 146] width 31 height 31
click at [631, 177] on button "15" at bounding box center [643, 177] width 31 height 31
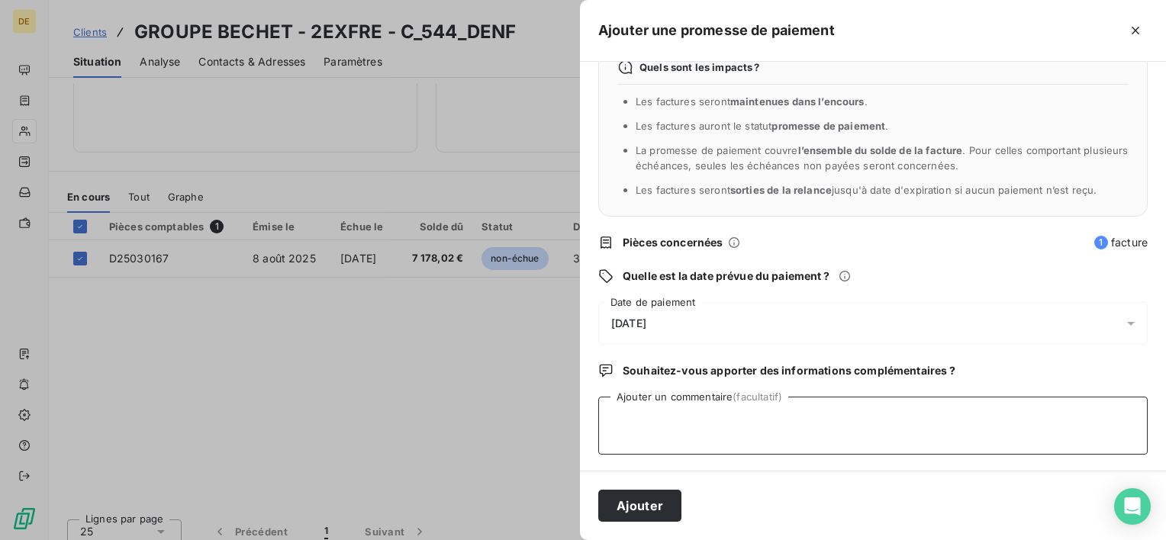
click at [680, 431] on textarea "Ajouter un commentaire (facultatif)" at bounding box center [874, 426] width 550 height 58
type textarea "payée"
click at [637, 512] on button "Ajouter" at bounding box center [640, 506] width 83 height 32
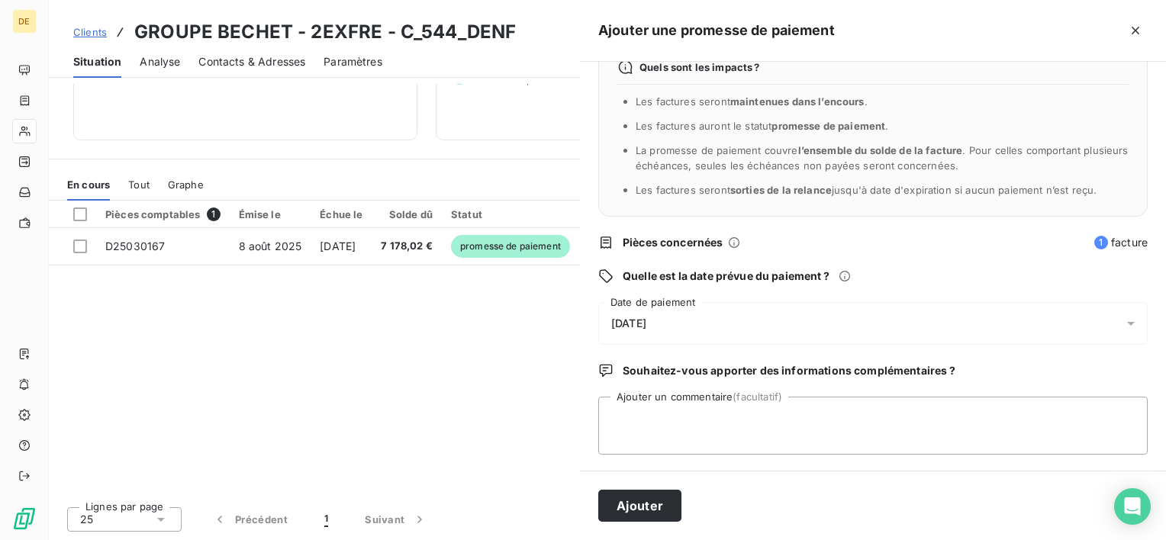
scroll to position [186, 0]
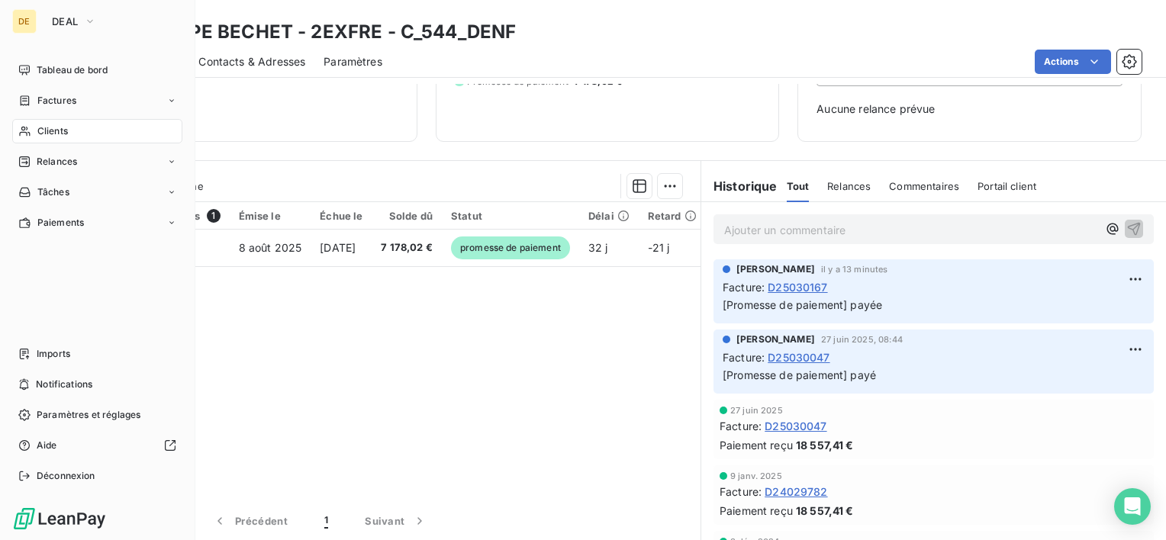
click at [67, 127] on span "Clients" at bounding box center [52, 131] width 31 height 14
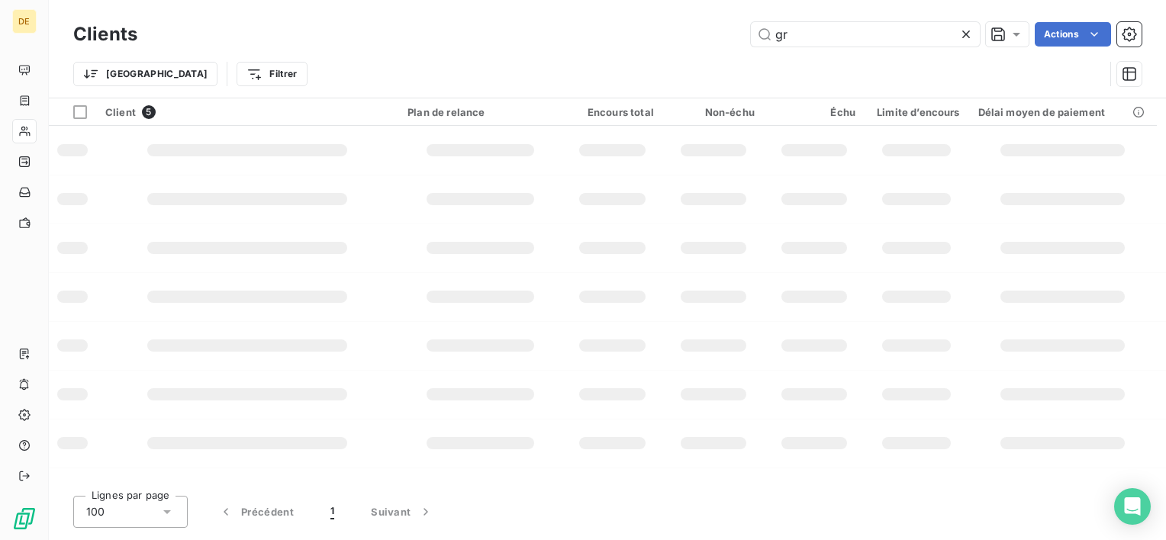
type input "g"
type input "aurige"
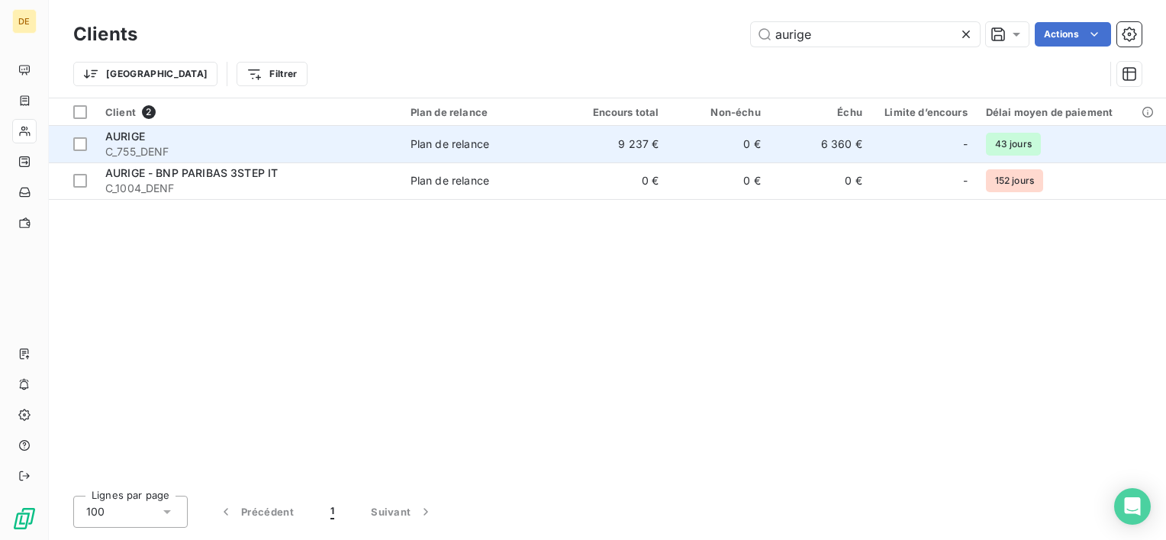
click at [673, 146] on td "0 €" at bounding box center [719, 144] width 102 height 37
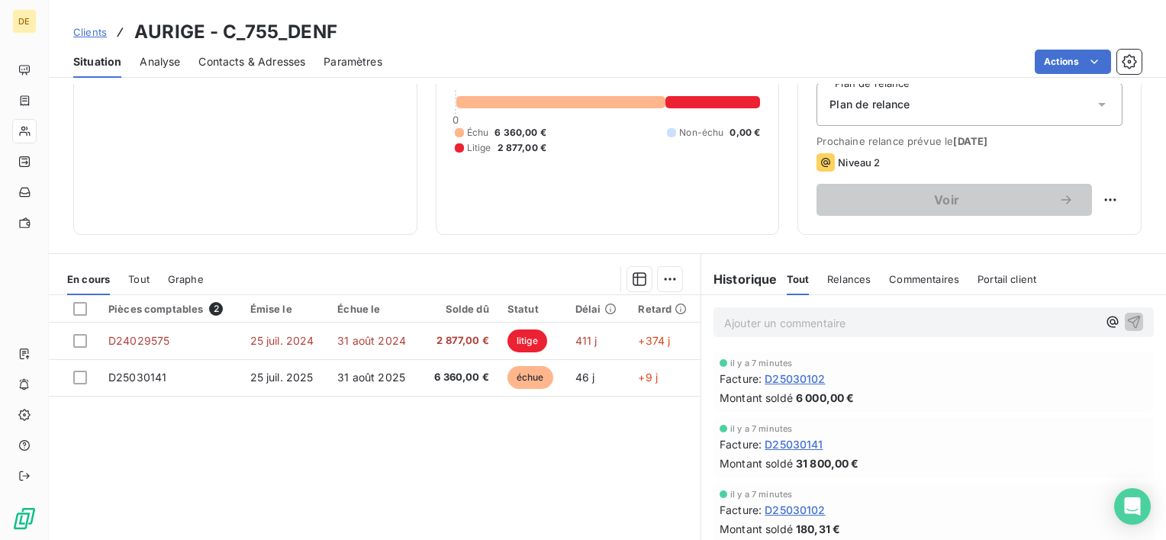
scroll to position [153, 0]
